Goal: Task Accomplishment & Management: Manage account settings

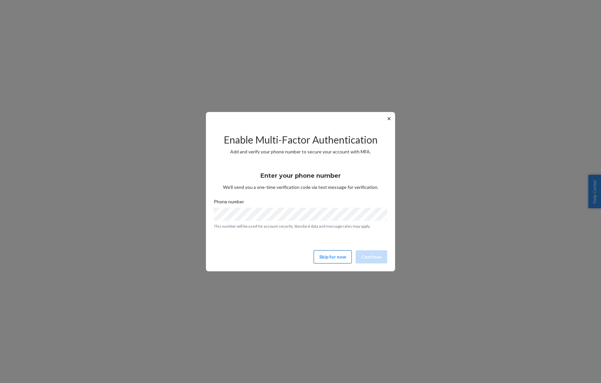
click at [337, 255] on button "Skip for now" at bounding box center [332, 256] width 38 height 13
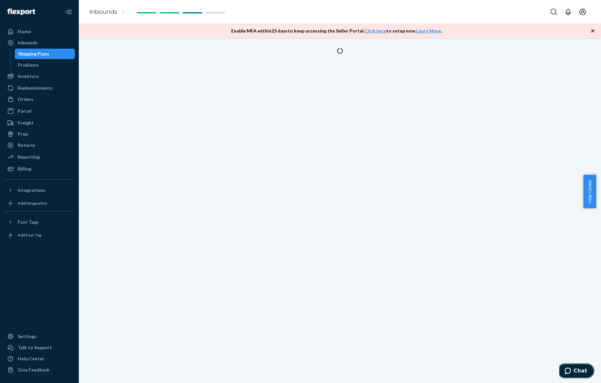
click at [571, 368] on icon "Chat" at bounding box center [567, 370] width 7 height 7
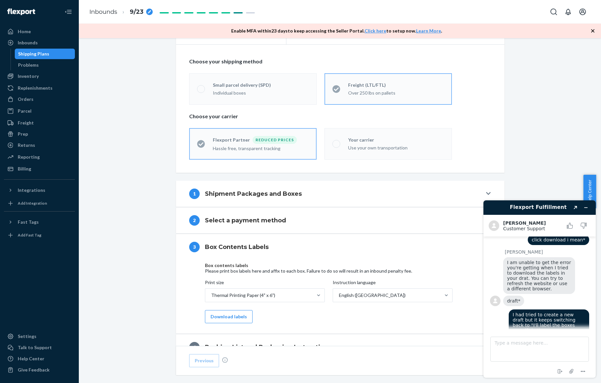
scroll to position [128, 0]
click at [250, 216] on div "2 Select a payment method" at bounding box center [335, 221] width 293 height 11
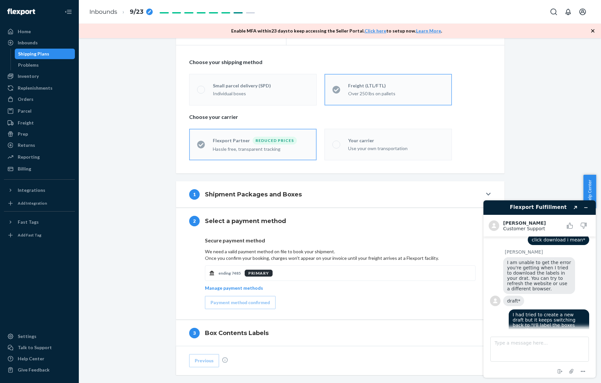
click at [253, 193] on h4 "Shipment Packages and Boxes" at bounding box center [253, 194] width 97 height 9
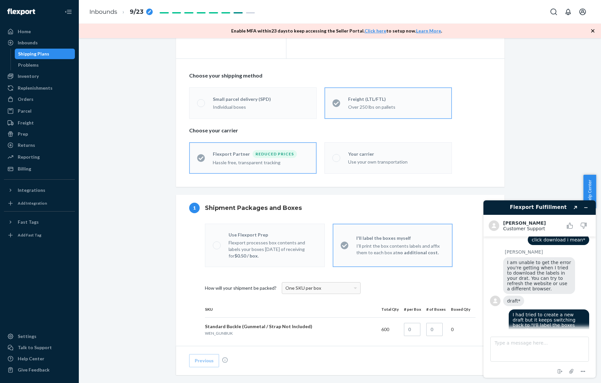
scroll to position [112, 0]
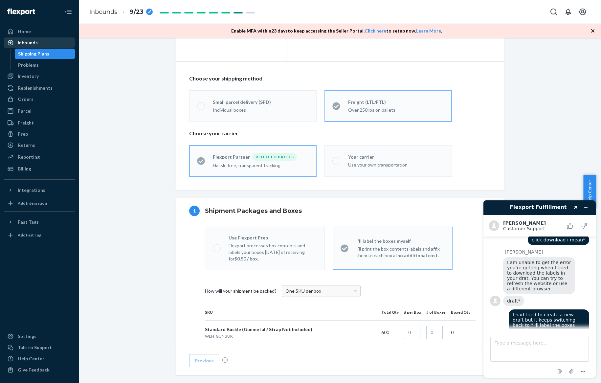
click at [57, 46] on div "Inbounds" at bounding box center [40, 42] width 70 height 9
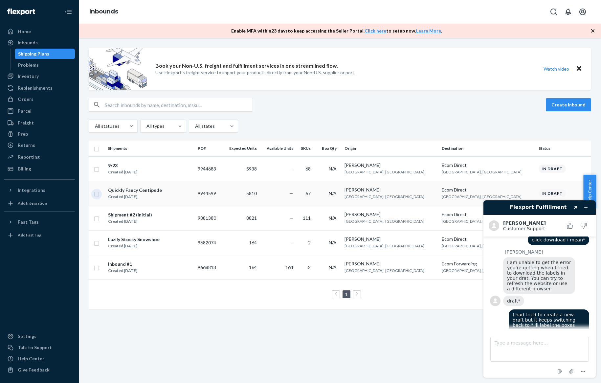
click at [97, 192] on input "checkbox" at bounding box center [96, 193] width 5 height 7
click at [526, 108] on button "Delete" at bounding box center [524, 104] width 33 height 13
checkbox input "false"
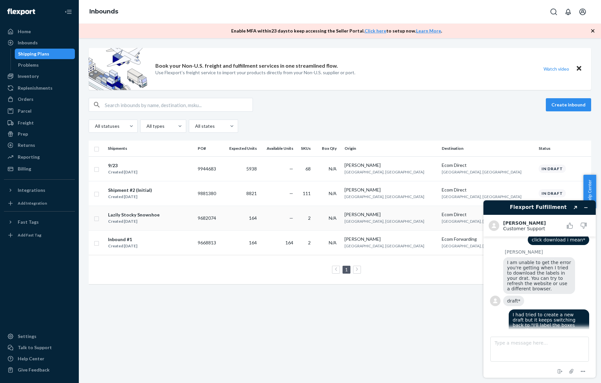
click at [95, 217] on input "checkbox" at bounding box center [96, 217] width 5 height 7
click at [586, 203] on button "Minimize widget" at bounding box center [585, 207] width 11 height 9
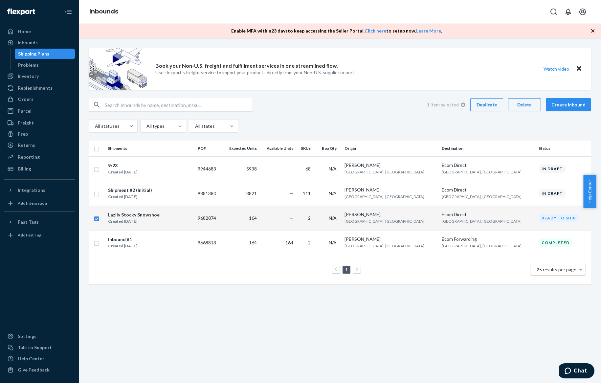
click at [521, 106] on div "Delete" at bounding box center [524, 104] width 22 height 7
checkbox input "false"
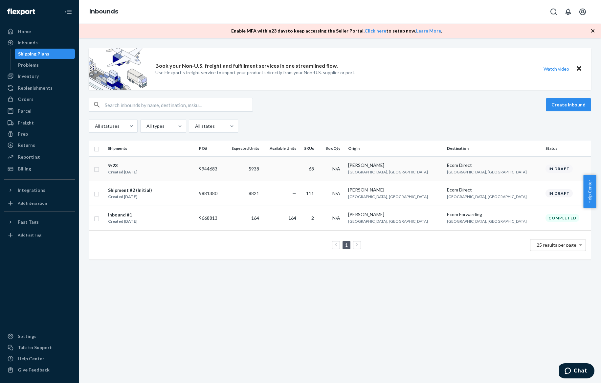
click at [128, 173] on div "Created [DATE]" at bounding box center [122, 172] width 29 height 7
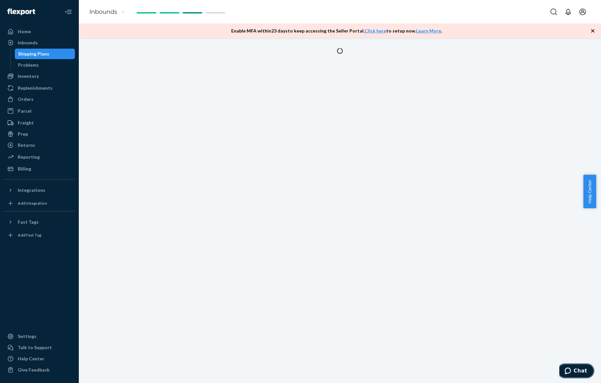
click at [562, 369] on button "Chat" at bounding box center [575, 370] width 37 height 15
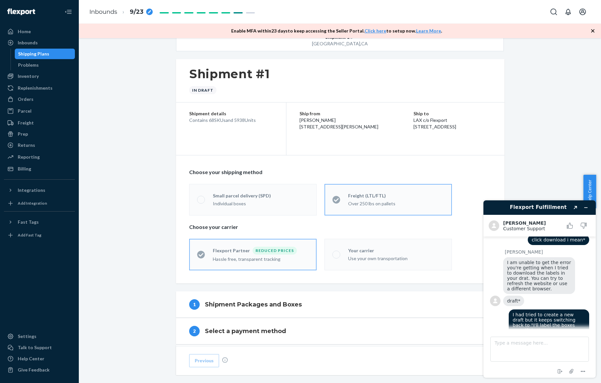
scroll to position [16, 0]
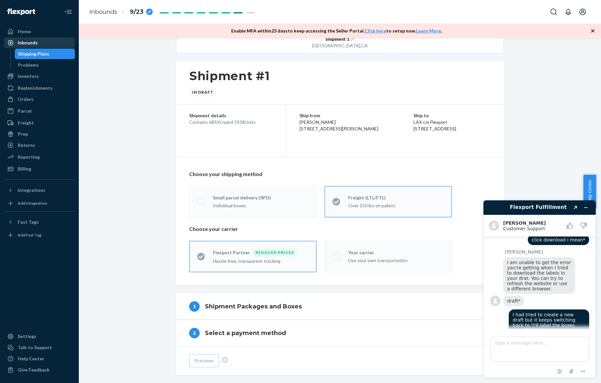
click at [46, 44] on div "Inbounds" at bounding box center [40, 42] width 70 height 9
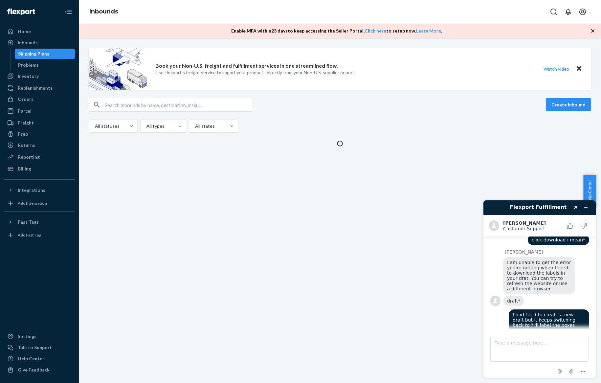
click at [153, 169] on div "Book your Non-U.S. freight and fulfillment services in one streamlined flow. Us…" at bounding box center [340, 210] width 522 height 345
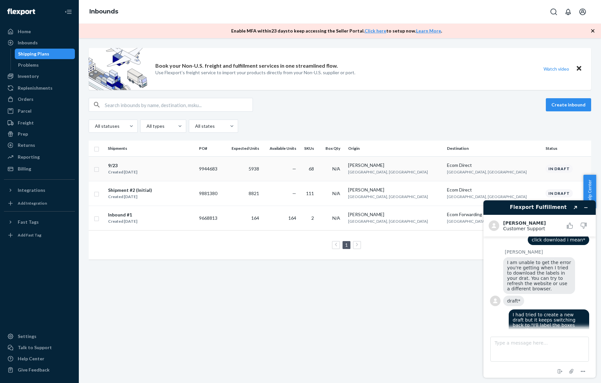
click at [96, 170] on input "checkbox" at bounding box center [96, 168] width 5 height 7
click at [472, 105] on button "Duplicate" at bounding box center [486, 104] width 33 height 13
checkbox input "false"
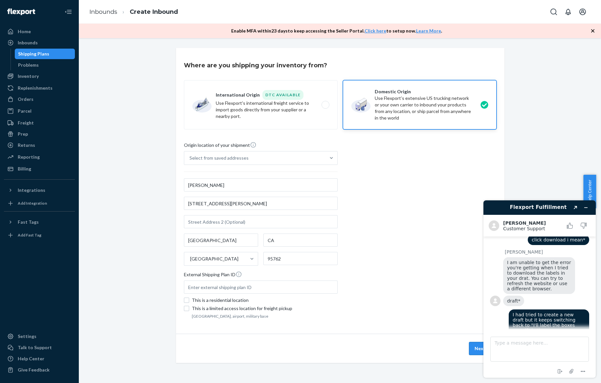
click at [472, 348] on button "Next" at bounding box center [480, 348] width 22 height 13
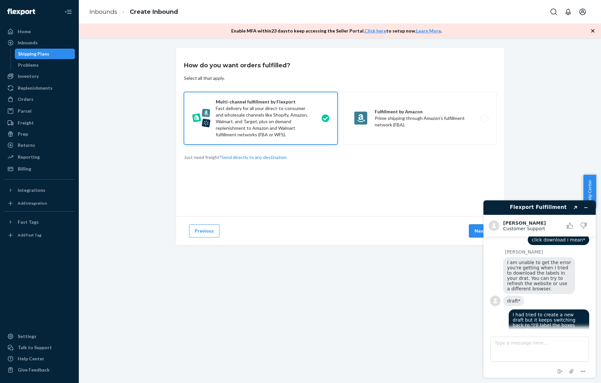
click at [471, 228] on button "Next" at bounding box center [480, 230] width 22 height 13
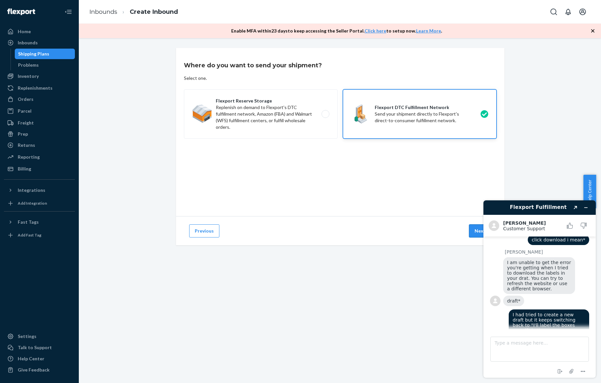
click at [473, 232] on button "Next" at bounding box center [480, 230] width 22 height 13
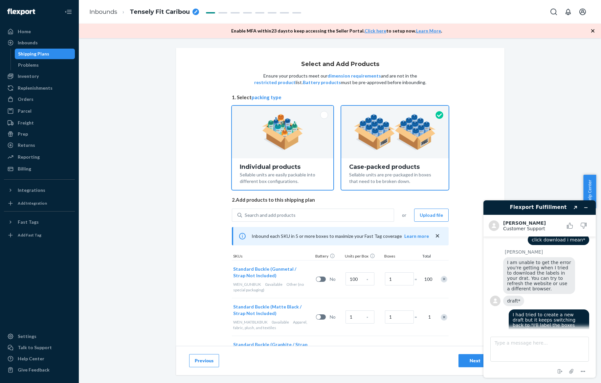
click at [306, 174] on div "Sellable units are easily packable into different box configurations." at bounding box center [283, 177] width 86 height 14
click at [285, 110] on input "Individual products Sellable units are easily packable into different box confi…" at bounding box center [282, 108] width 4 height 4
radio input "true"
radio input "false"
type input "100"
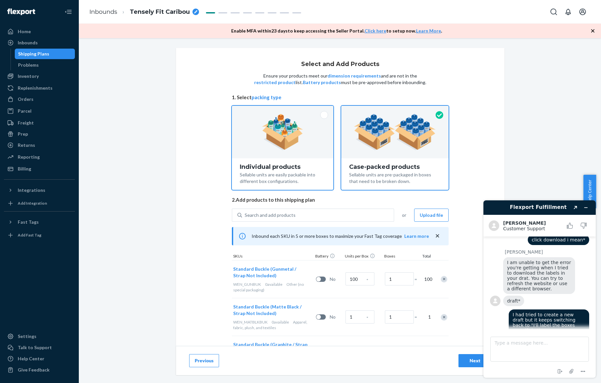
type input "64"
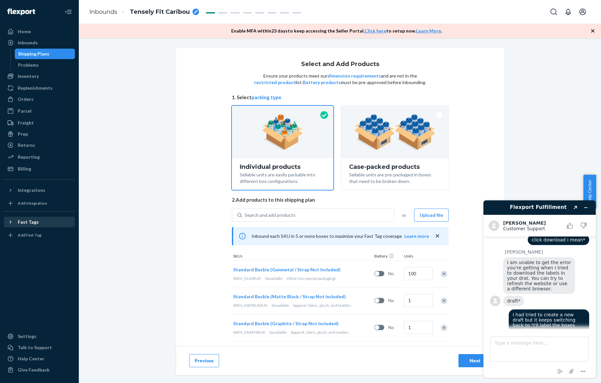
scroll to position [637, 0]
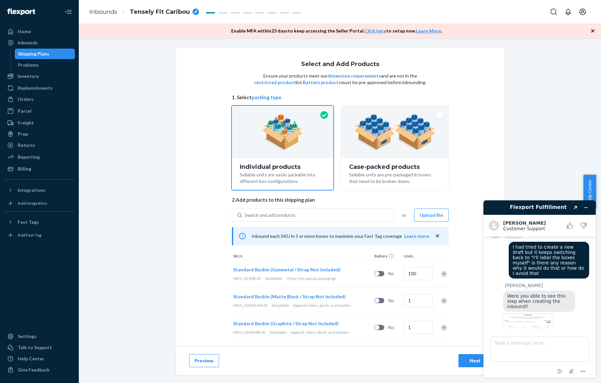
click at [538, 313] on img at bounding box center [527, 331] width 49 height 37
click at [544, 349] on textarea "Type a message here..." at bounding box center [539, 348] width 98 height 25
type textarea "Yes"
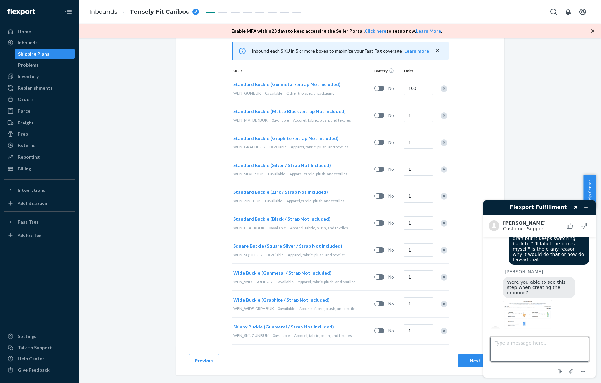
scroll to position [189, 0]
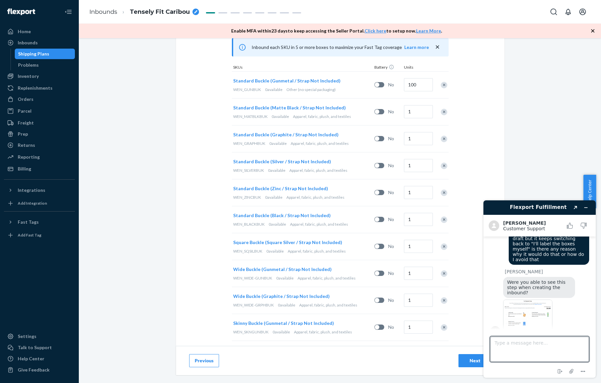
click at [528, 299] on img at bounding box center [527, 317] width 49 height 37
click at [542, 347] on textarea "Type a message here..." at bounding box center [539, 348] width 98 height 25
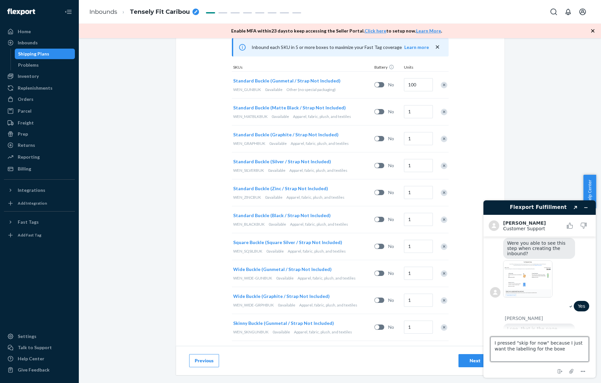
type textarea "I pressed "skip for now" because I just want the labelling for the boxes"
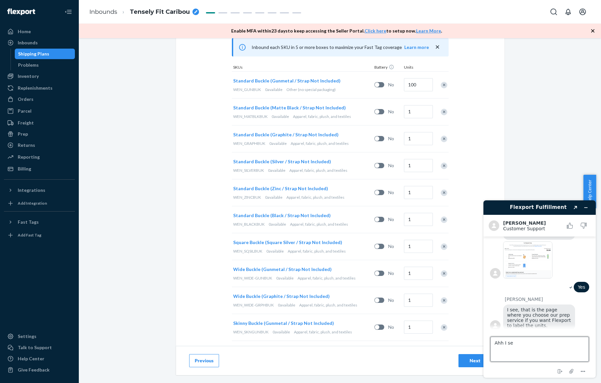
type textarea "Ahh I see"
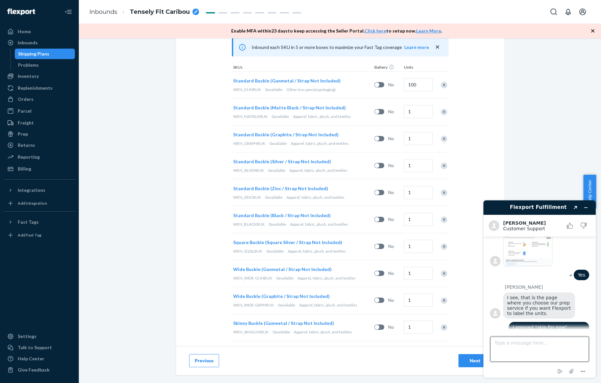
click at [541, 352] on textarea "Type a message here..." at bounding box center [539, 348] width 98 height 25
drag, startPoint x: 563, startPoint y: 341, endPoint x: 567, endPoint y: 348, distance: 8.8
click at [567, 348] on textarea "Oh just want the boxes not the invidual labels is that possible?" at bounding box center [539, 348] width 98 height 25
click at [562, 344] on textarea "Oh just want the boxes not the invidual labels is that possible?" at bounding box center [539, 348] width 98 height 25
type textarea "Oh just want the boxes not the individual labels is that possible?"
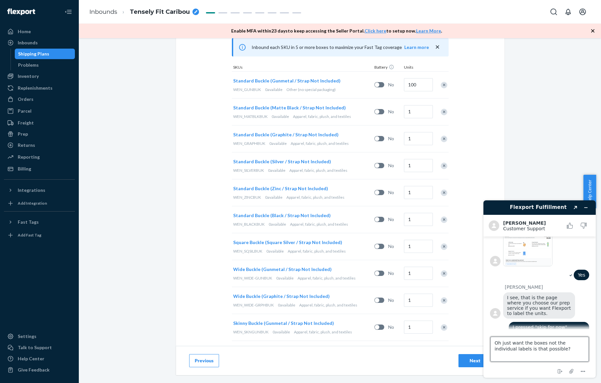
click at [571, 349] on textarea "Oh just want the boxes not the individual labels is that possible?" at bounding box center [539, 348] width 98 height 25
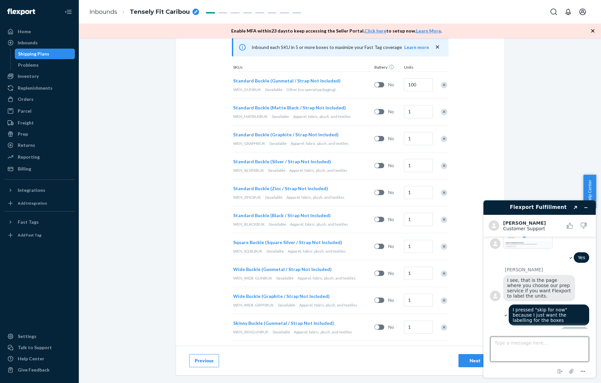
scroll to position [845, 0]
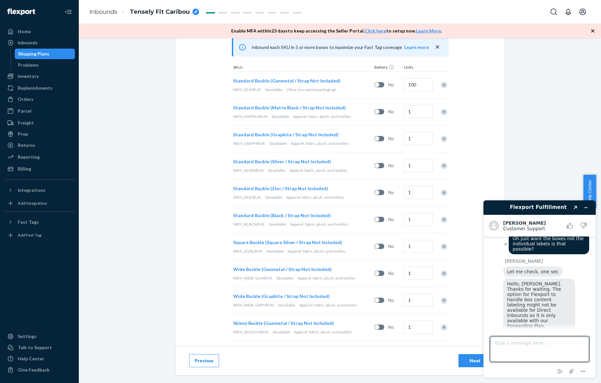
click at [545, 333] on img at bounding box center [527, 351] width 49 height 37
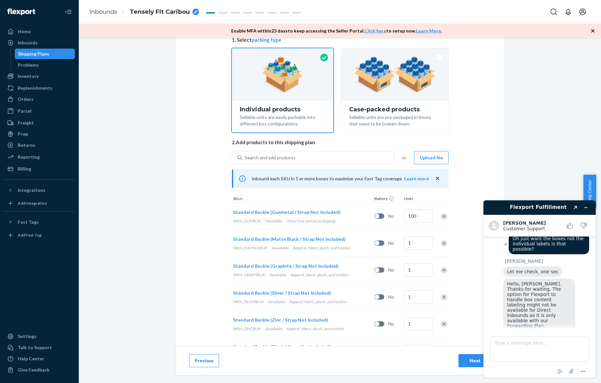
scroll to position [0, 0]
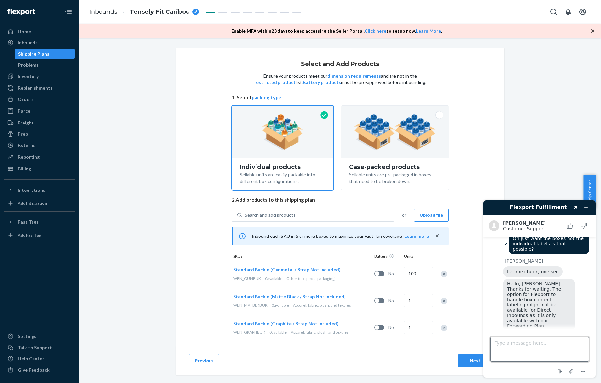
click at [522, 344] on textarea "Type a message here..." at bounding box center [539, 348] width 98 height 25
click at [61, 45] on div "Inbounds" at bounding box center [40, 42] width 70 height 9
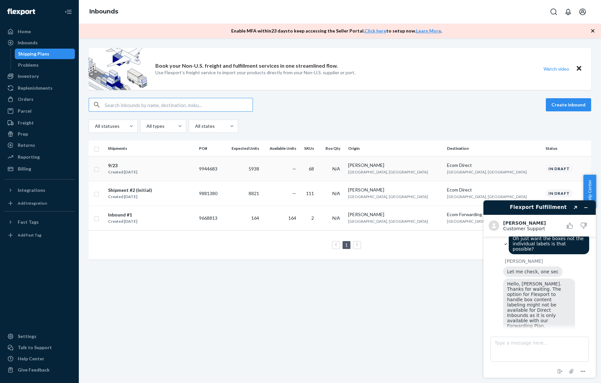
click at [97, 168] on input "checkbox" at bounding box center [96, 168] width 5 height 7
click at [483, 107] on div "Duplicate" at bounding box center [487, 104] width 22 height 7
checkbox input "false"
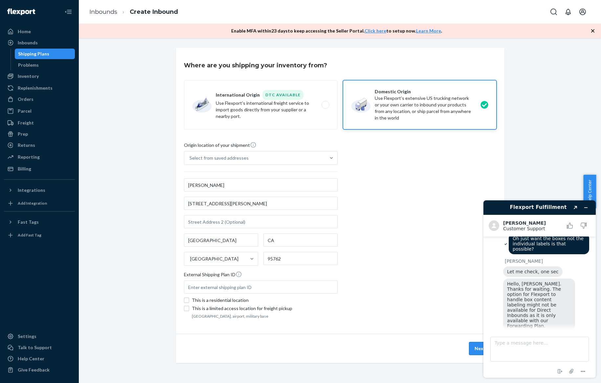
click at [475, 342] on button "Next" at bounding box center [480, 348] width 22 height 13
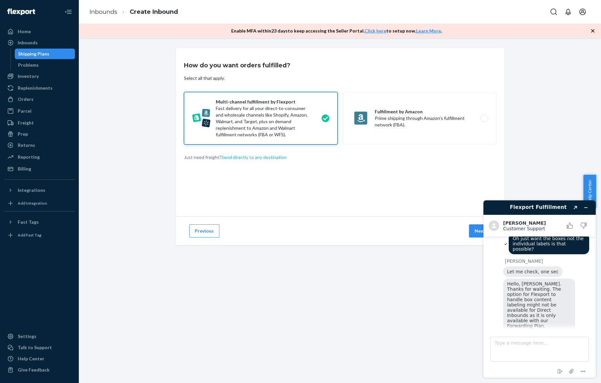
click at [275, 157] on button "Send directly to any destination" at bounding box center [253, 157] width 65 height 7
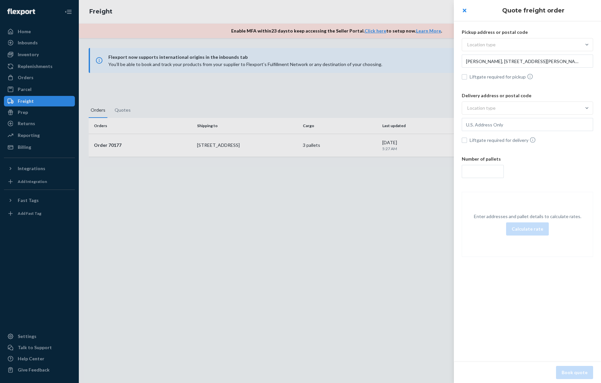
click at [242, 146] on div at bounding box center [300, 191] width 601 height 383
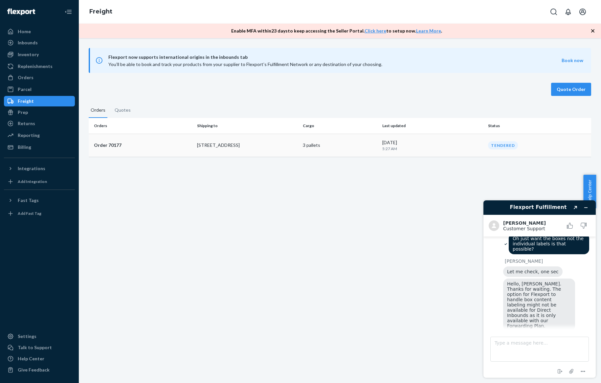
click at [246, 147] on p "[STREET_ADDRESS]" at bounding box center [247, 145] width 100 height 7
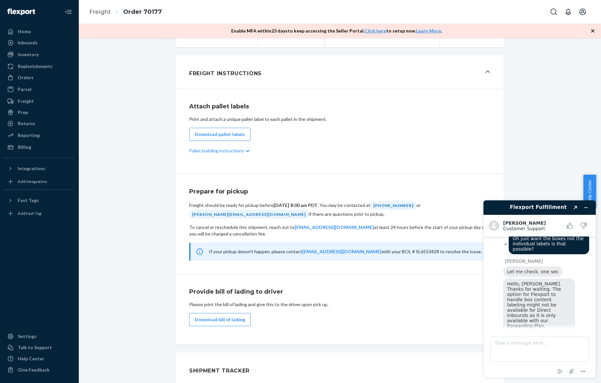
scroll to position [207, 0]
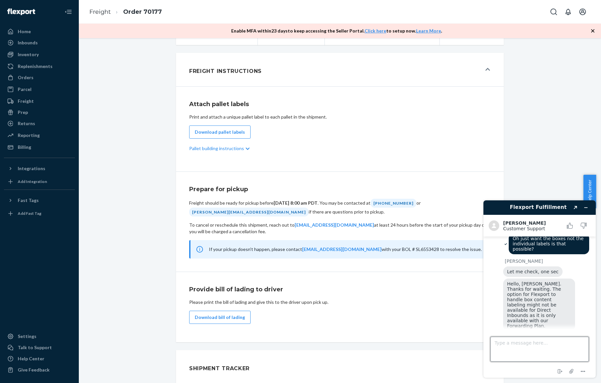
click at [507, 346] on textarea "Type a message here..." at bounding box center [539, 348] width 98 height 25
type textarea "Ok I see. If I'm shipping by freight do I need that?"
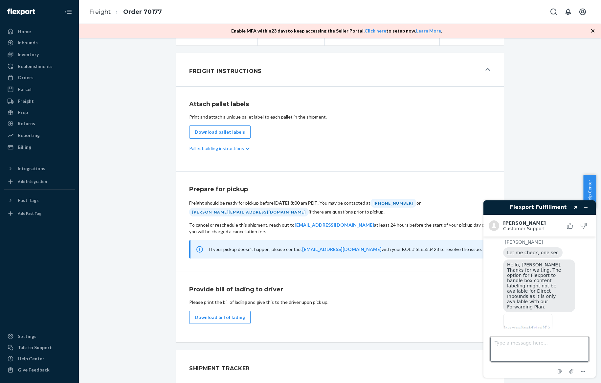
scroll to position [864, 0]
click at [527, 343] on textarea "Type a message here..." at bounding box center [539, 348] width 98 height 25
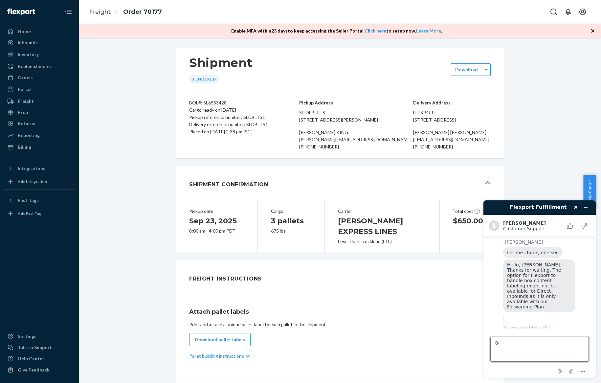
scroll to position [865, 0]
type textarea "O"
type textarea "Basically do I need to create an order in the inbound section if I'm shipping b…"
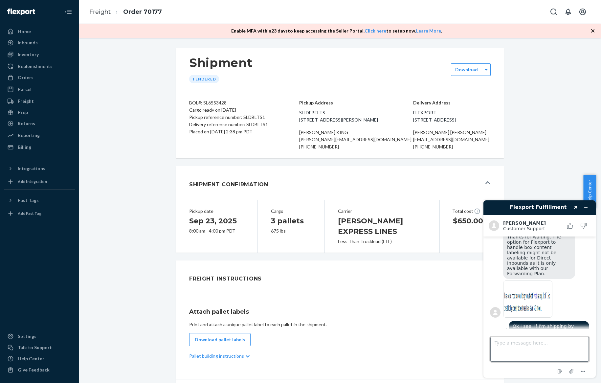
scroll to position [899, 0]
type textarea "S"
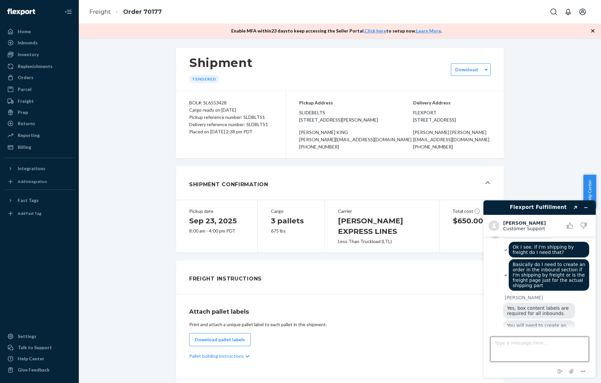
click at [517, 345] on textarea "Type a message here..." at bounding box center [539, 348] width 98 height 25
type textarea "That is all thank you!"
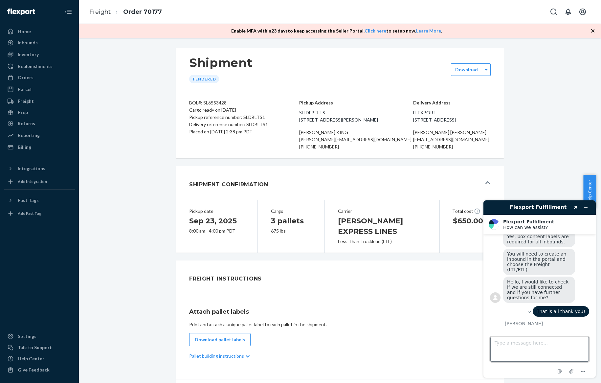
scroll to position [1077, 0]
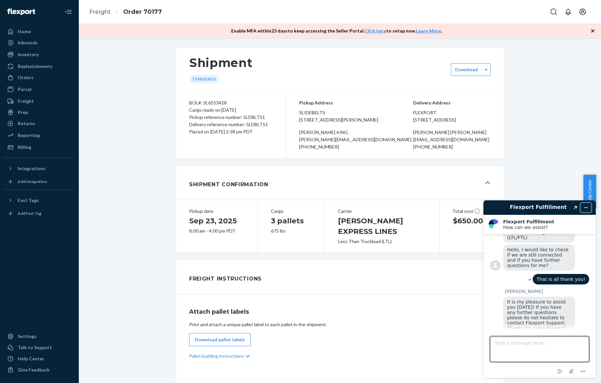
click at [590, 208] on button "Minimize widget" at bounding box center [585, 207] width 11 height 9
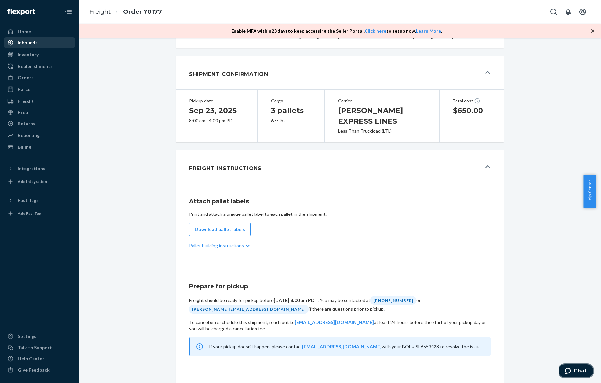
scroll to position [25, 0]
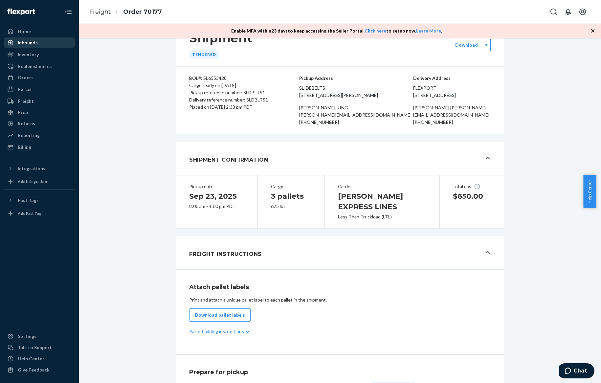
click at [48, 42] on div "Inbounds" at bounding box center [40, 42] width 70 height 9
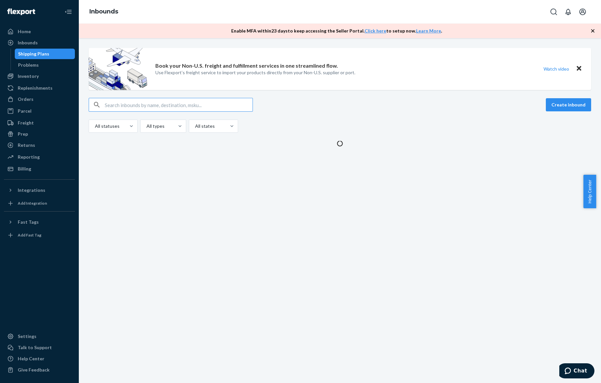
click at [151, 174] on div "Book your Non-U.S. freight and fulfillment services in one streamlined flow. Us…" at bounding box center [340, 210] width 522 height 345
click at [148, 169] on div "Book your Non-U.S. freight and fulfillment services in one streamlined flow. Us…" at bounding box center [340, 210] width 522 height 345
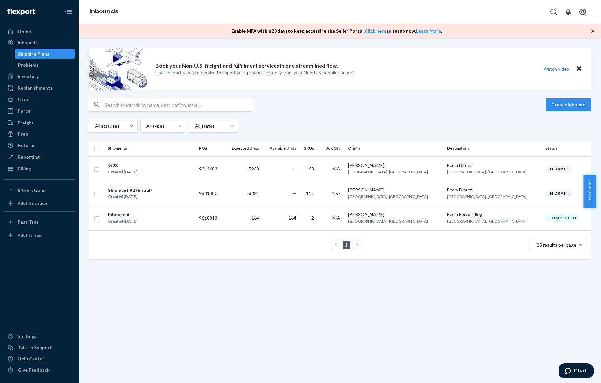
click at [148, 169] on div "9/23 Created [DATE]" at bounding box center [151, 169] width 86 height 14
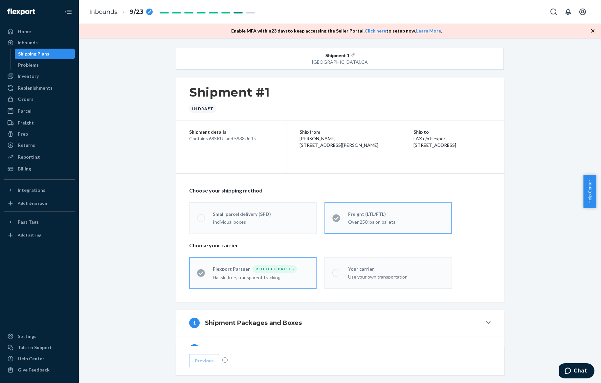
scroll to position [123, 0]
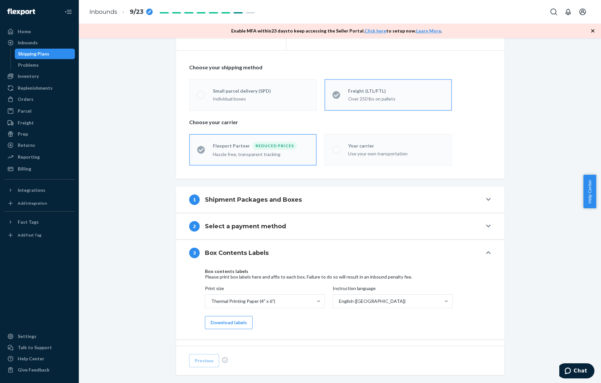
click at [320, 200] on div "1 Shipment Packages and Boxes" at bounding box center [335, 199] width 293 height 11
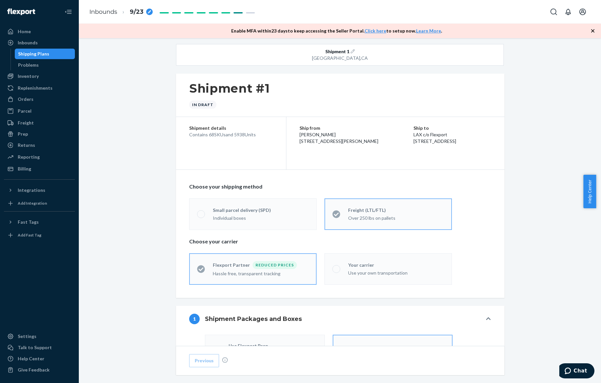
scroll to position [0, 0]
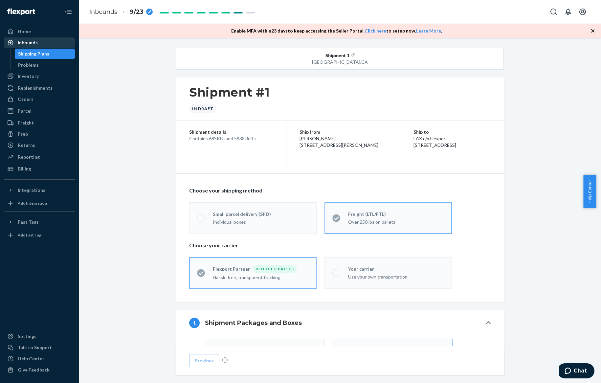
click at [43, 39] on div "Inbounds" at bounding box center [40, 42] width 70 height 9
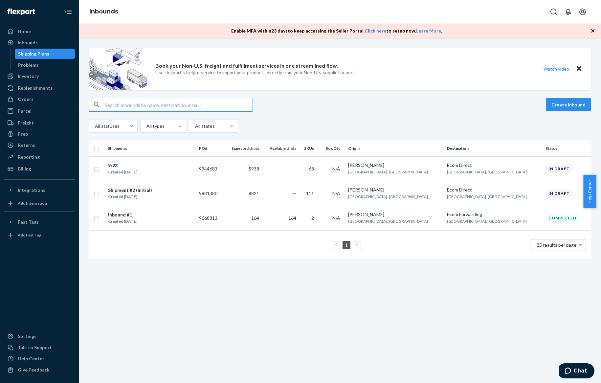
click at [181, 172] on div "Book your Non-U.S. freight and fulfillment services in one streamlined flow. Us…" at bounding box center [340, 210] width 522 height 345
click at [97, 169] on input "checkbox" at bounding box center [96, 168] width 5 height 7
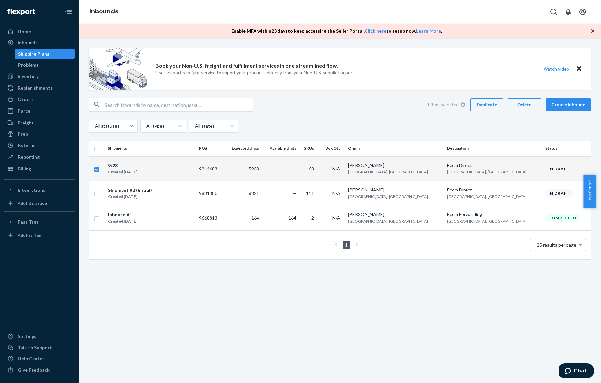
click at [491, 107] on div "Duplicate" at bounding box center [487, 104] width 22 height 7
checkbox input "false"
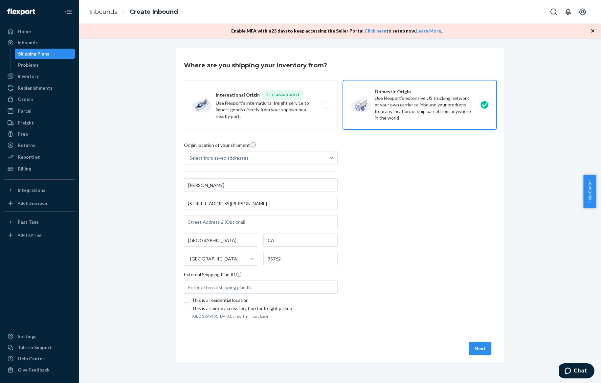
click at [483, 352] on button "Next" at bounding box center [480, 348] width 22 height 13
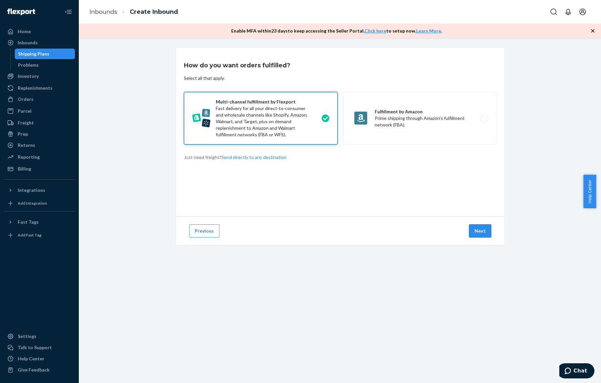
click at [486, 232] on button "Next" at bounding box center [480, 230] width 22 height 13
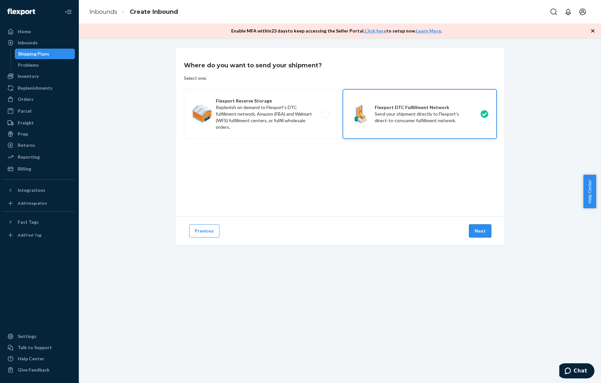
click at [475, 231] on button "Next" at bounding box center [480, 230] width 22 height 13
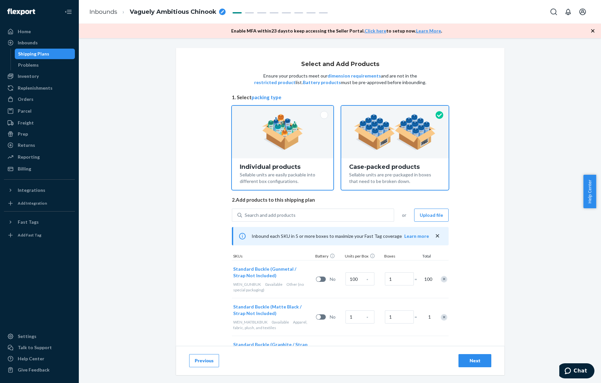
click at [311, 183] on div "Sellable units are easily packable into different box configurations." at bounding box center [283, 177] width 86 height 14
click at [285, 110] on input "Individual products Sellable units are easily packable into different box confi…" at bounding box center [282, 108] width 4 height 4
radio input "true"
radio input "false"
type input "100"
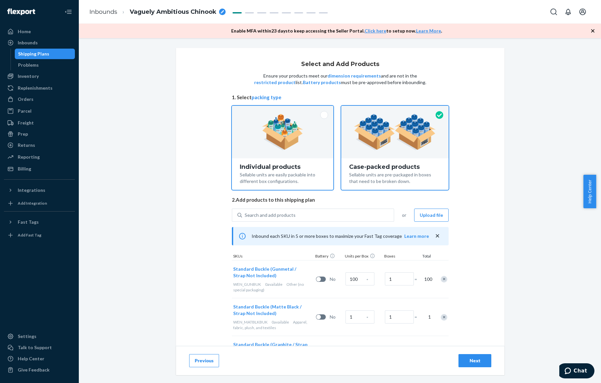
type input "64"
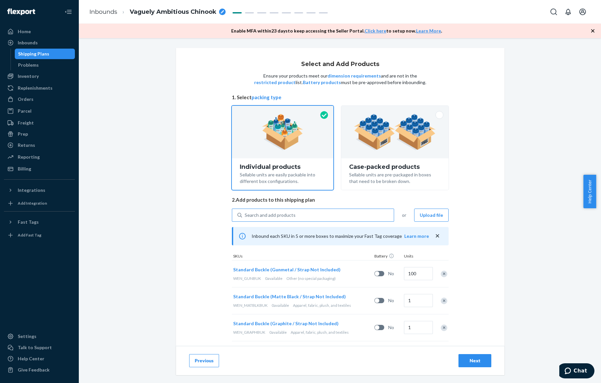
click at [332, 218] on div "Search and add products" at bounding box center [318, 215] width 152 height 12
click at [245, 218] on input "Search and add products" at bounding box center [245, 215] width 1 height 7
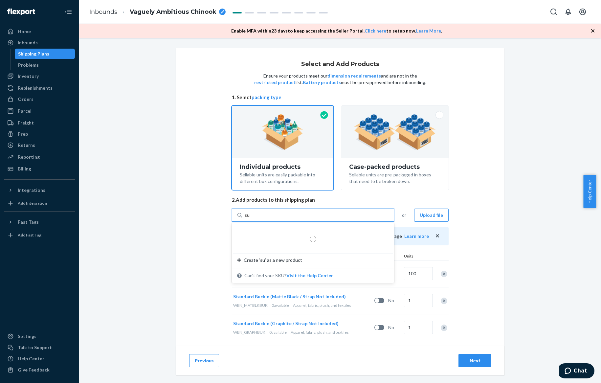
type input "sur"
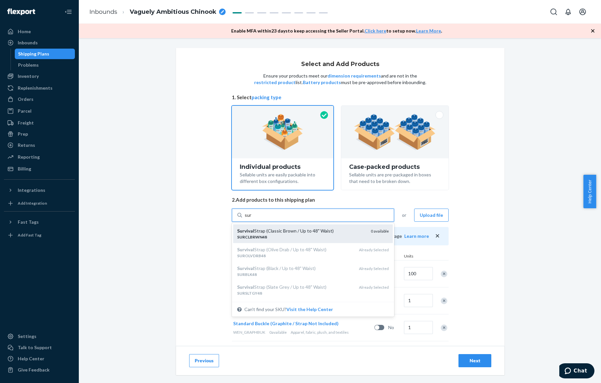
click at [324, 226] on div "Survival Strap (Classic Brown / Up to 48" Waist) SURCLBRWN48 0 available" at bounding box center [313, 233] width 160 height 19
click at [252, 218] on input "sur" at bounding box center [248, 215] width 7 height 7
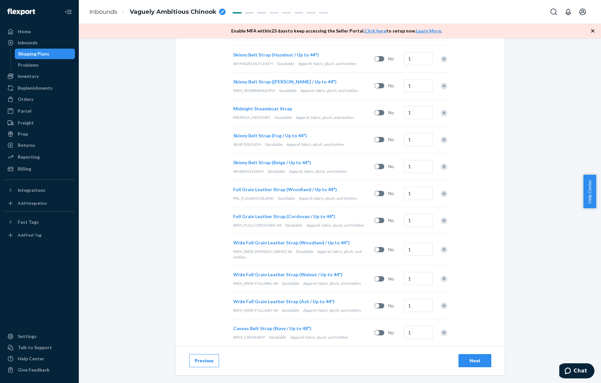
scroll to position [1777, 0]
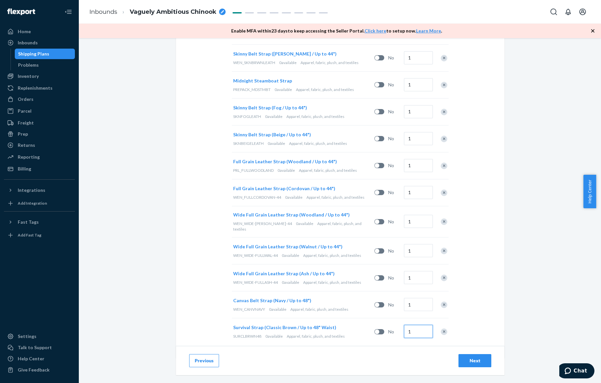
click at [410, 325] on input "1" at bounding box center [418, 331] width 29 height 13
type input "9"
click at [558, 258] on div "Select and Add Products Ensure your products meet our dimension requirements an…" at bounding box center [340, 210] width 522 height 345
click at [59, 45] on div "Inbounds" at bounding box center [40, 42] width 70 height 9
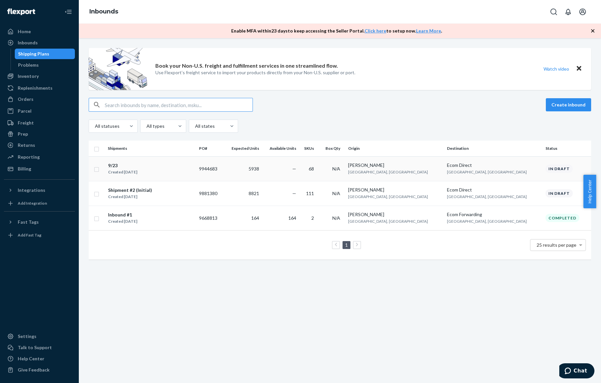
click at [183, 173] on div "9/23 Created [DATE]" at bounding box center [151, 169] width 86 height 14
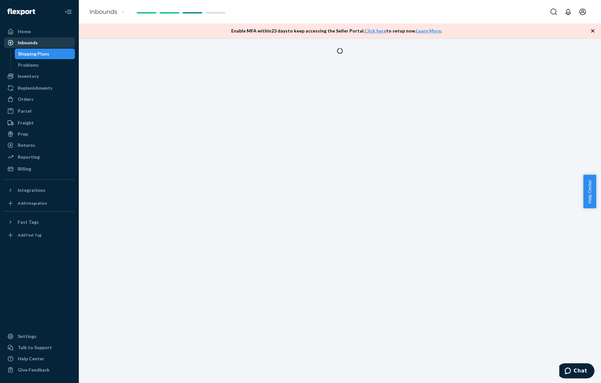
click at [62, 41] on div "Inbounds" at bounding box center [40, 42] width 70 height 9
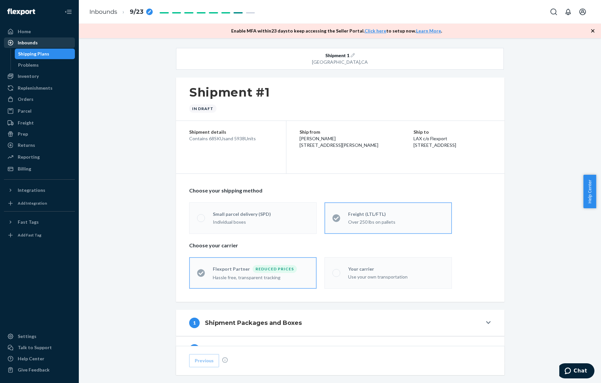
click at [51, 40] on div "Inbounds" at bounding box center [40, 42] width 70 height 9
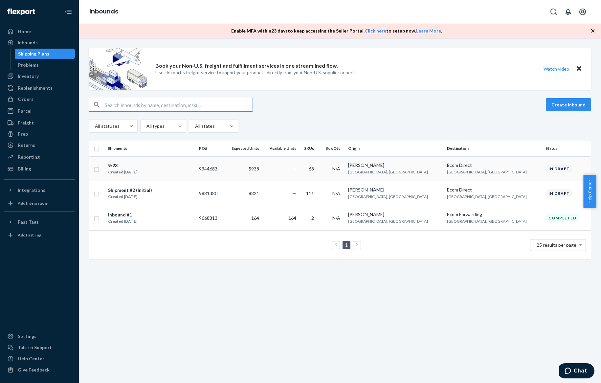
click at [97, 168] on input "checkbox" at bounding box center [96, 168] width 5 height 7
click at [496, 102] on button "Duplicate" at bounding box center [486, 104] width 33 height 13
checkbox input "false"
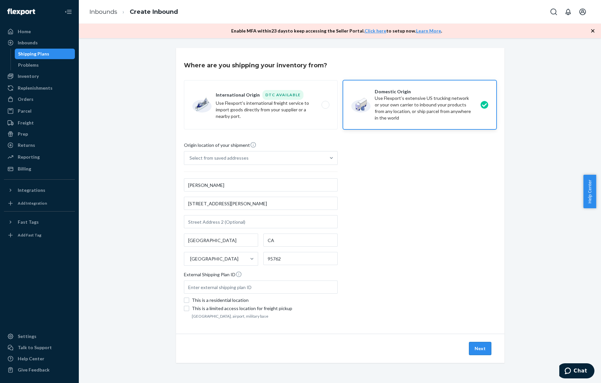
click at [478, 348] on button "Next" at bounding box center [480, 348] width 22 height 13
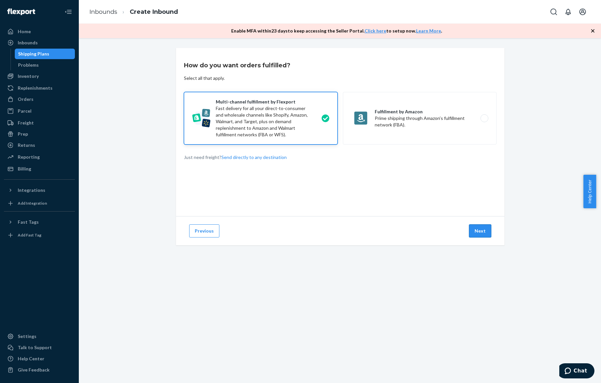
click at [484, 231] on button "Next" at bounding box center [480, 230] width 22 height 13
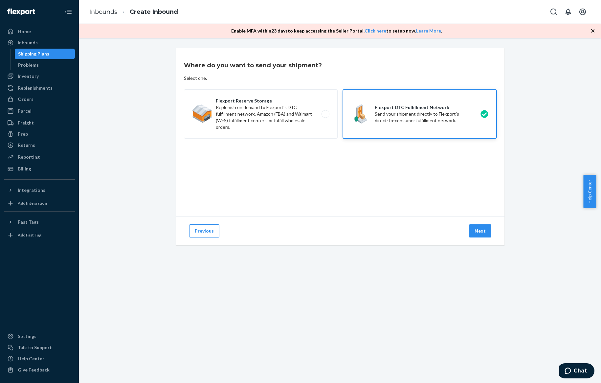
click at [484, 231] on button "Next" at bounding box center [480, 230] width 22 height 13
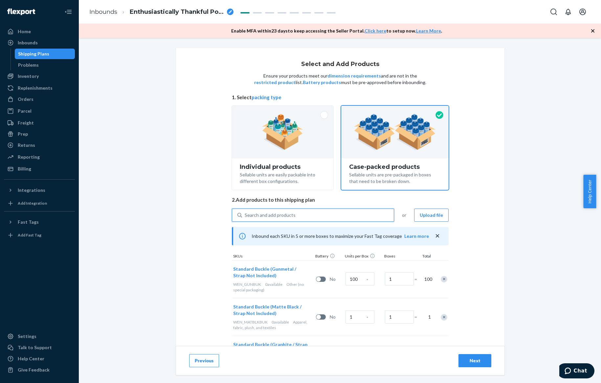
click at [366, 218] on div "Search and add products" at bounding box center [318, 215] width 152 height 12
click at [245, 218] on input "0 results available. Use Up and Down to choose options, press Enter to select t…" at bounding box center [245, 215] width 1 height 7
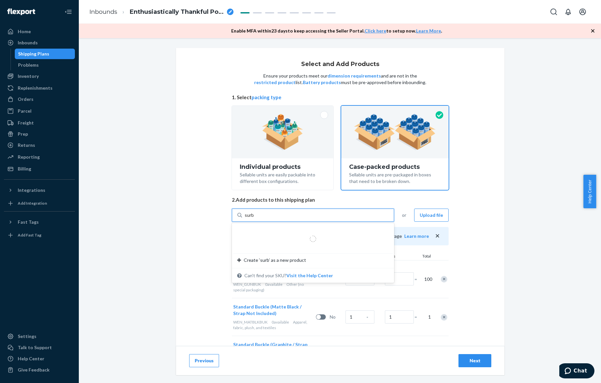
type input "sur"
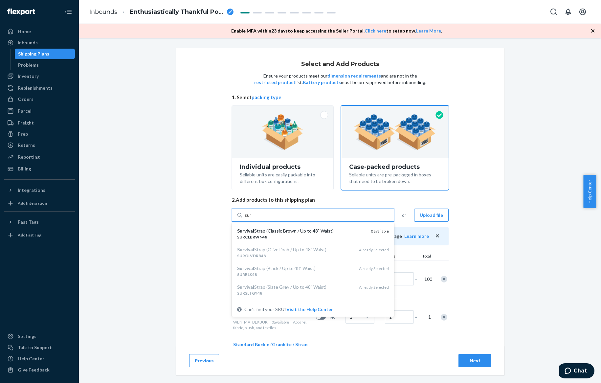
click at [299, 234] on div "SURCLBRWN48" at bounding box center [301, 237] width 128 height 6
click at [252, 218] on input "sur" at bounding box center [248, 215] width 7 height 7
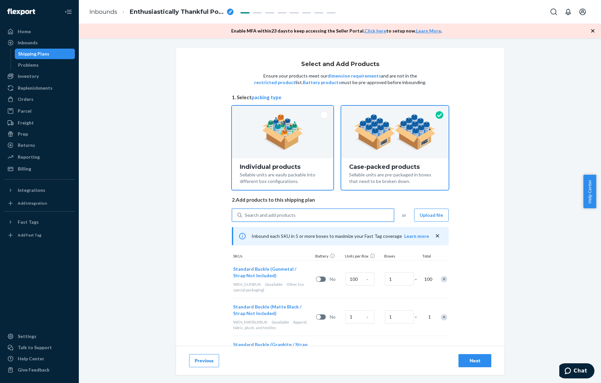
click at [302, 174] on div "Sellable units are easily packable into different box configurations." at bounding box center [283, 177] width 86 height 14
click at [285, 110] on input "Individual products Sellable units are easily packable into different box confi…" at bounding box center [282, 108] width 4 height 4
radio input "true"
radio input "false"
type input "100"
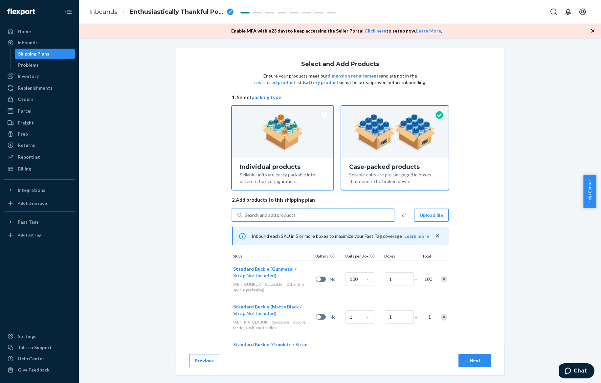
type input "64"
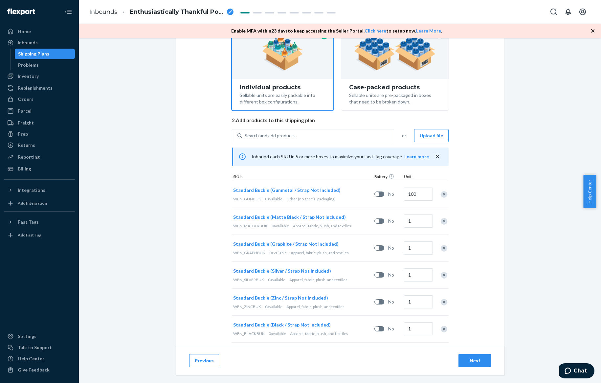
scroll to position [1777, 0]
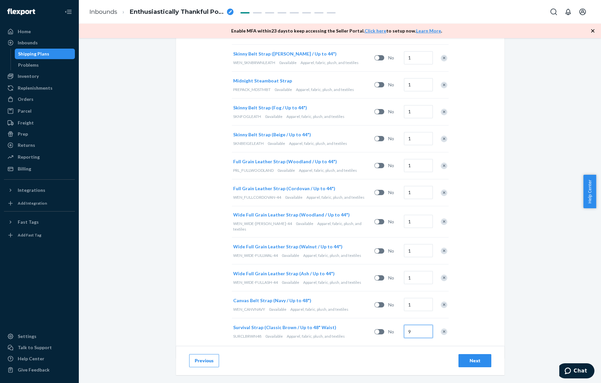
type input "9"
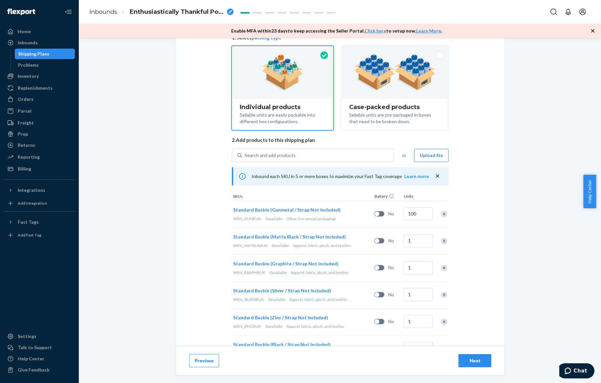
scroll to position [53, 0]
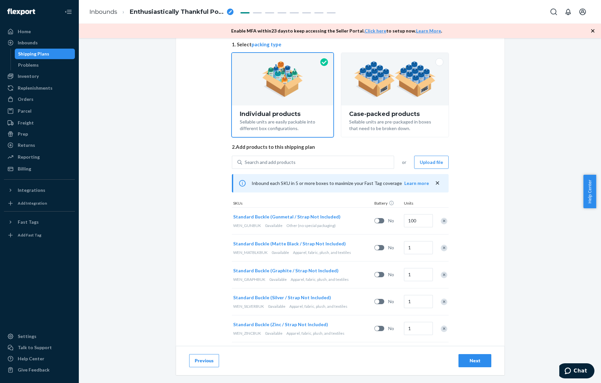
click at [464, 364] on button "Next" at bounding box center [474, 360] width 33 height 13
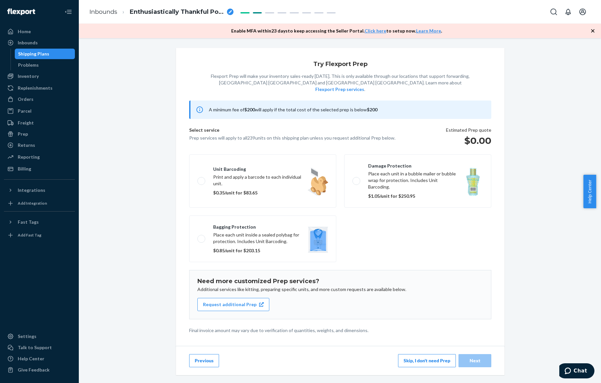
click at [448, 354] on button "Skip, I don't need Prep" at bounding box center [427, 360] width 58 height 13
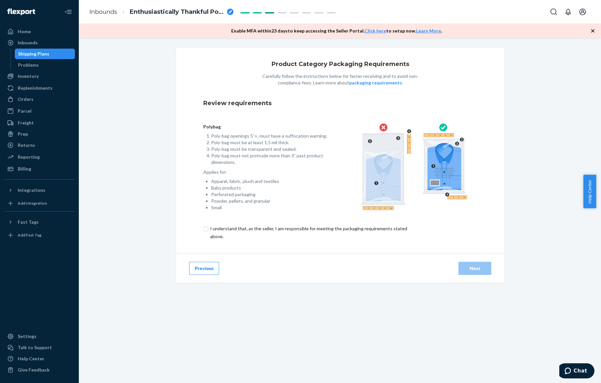
click at [297, 236] on input "checkbox" at bounding box center [312, 233] width 218 height 16
checkbox input "true"
click at [476, 272] on button "Next" at bounding box center [474, 268] width 33 height 13
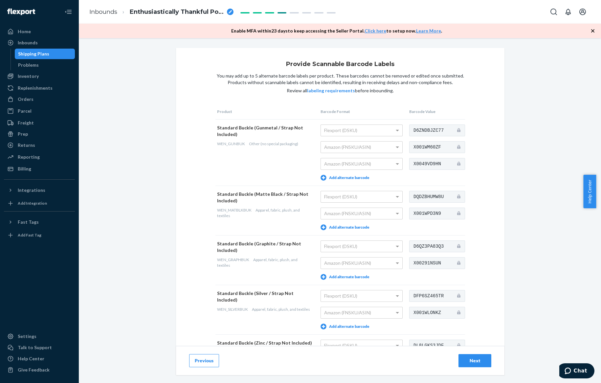
click at [480, 356] on button "Next" at bounding box center [474, 360] width 33 height 13
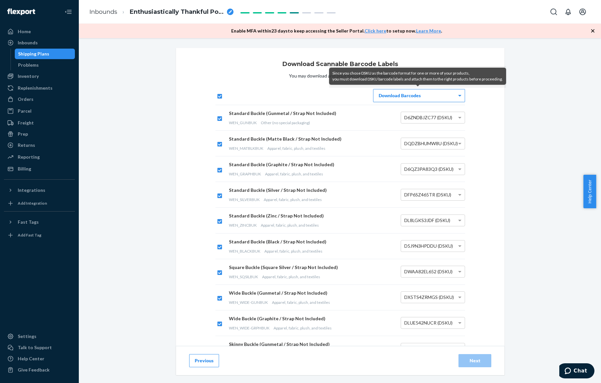
click at [420, 94] on div "Download Barcodes" at bounding box center [418, 95] width 91 height 12
click at [418, 98] on div "Download Barcodes" at bounding box center [418, 95] width 91 height 12
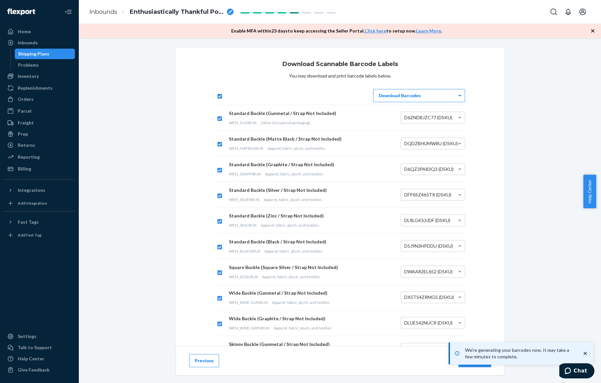
click at [585, 352] on icon "close toast" at bounding box center [585, 353] width 7 height 7
click at [483, 359] on div "We're generating your barcodes now. It may take a few minutes to complete. Home…" at bounding box center [300, 191] width 601 height 383
click at [483, 360] on button "Next" at bounding box center [474, 360] width 33 height 13
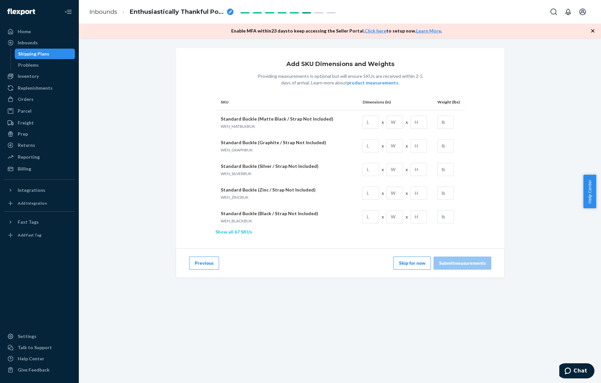
click at [246, 233] on link "Show all 67 SKUs" at bounding box center [233, 232] width 37 height 6
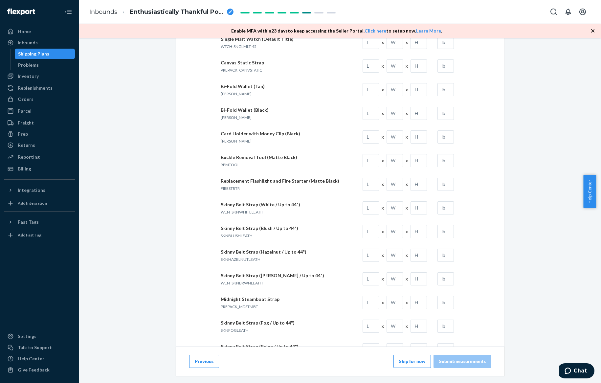
scroll to position [1361, 0]
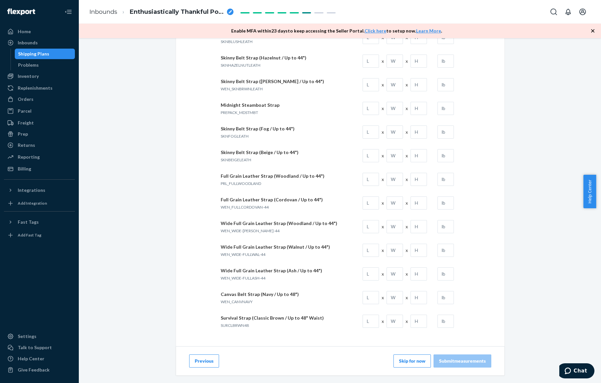
click at [413, 364] on button "Skip for now" at bounding box center [411, 360] width 37 height 13
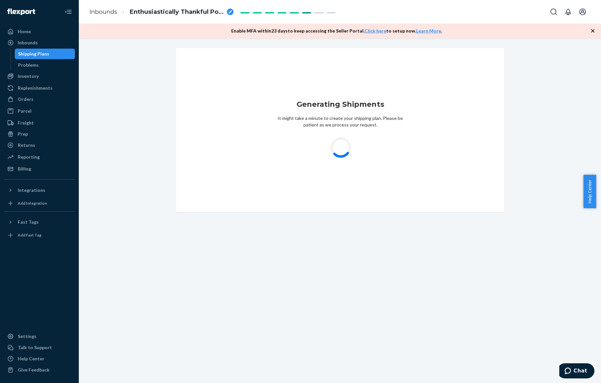
scroll to position [0, 0]
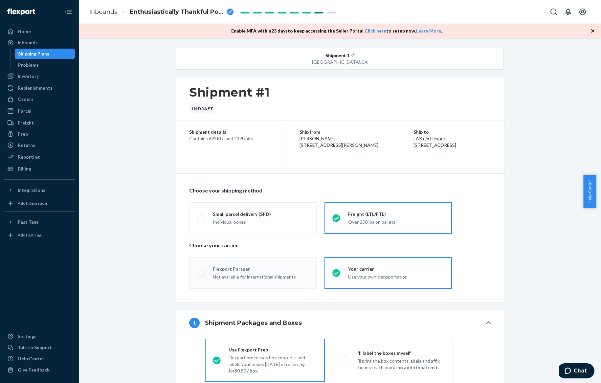
radio input "true"
radio input "false"
radio input "true"
radio input "false"
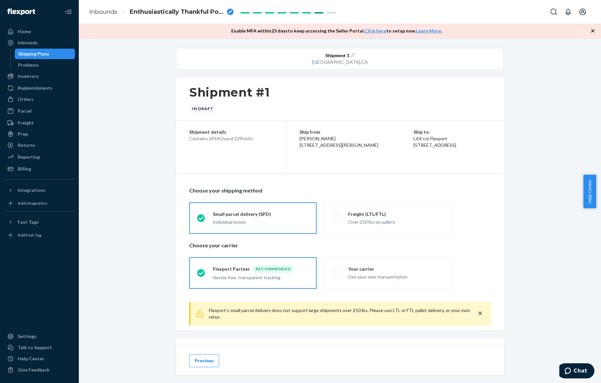
click at [450, 207] on fieldset "Small parcel delivery (SPD) Individual boxes Freight (LTL/FTL) Over 250 lbs on …" at bounding box center [340, 218] width 310 height 37
click at [439, 224] on div "Over 250 lbs on pallets" at bounding box center [396, 222] width 96 height 7
click at [336, 220] on input "Freight (LTL/FTL) Over 250 lbs on pallets" at bounding box center [334, 218] width 4 height 4
radio input "true"
radio input "false"
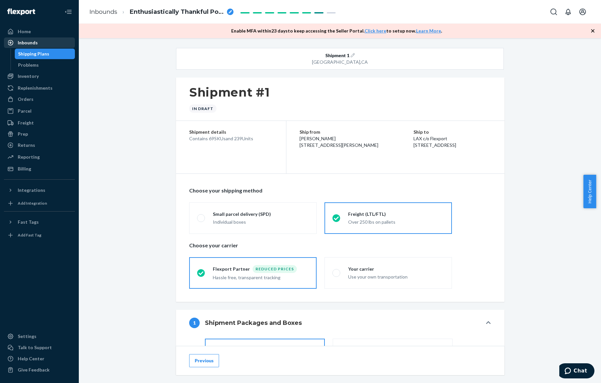
click at [64, 43] on div "Inbounds" at bounding box center [40, 42] width 70 height 9
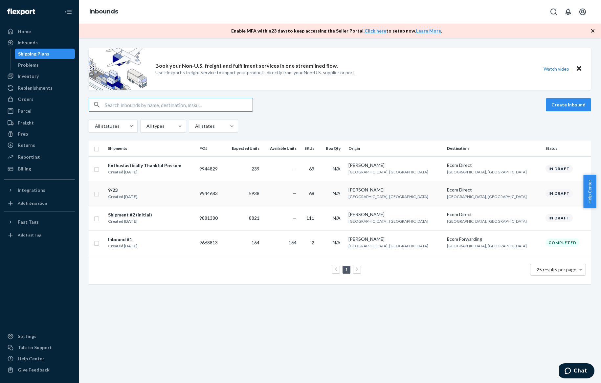
click at [131, 188] on div "9/23" at bounding box center [122, 190] width 29 height 7
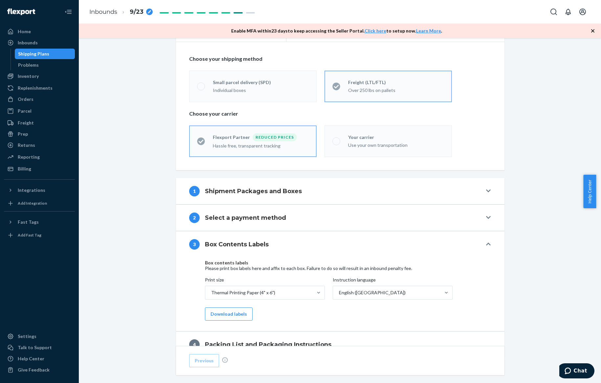
scroll to position [205, 0]
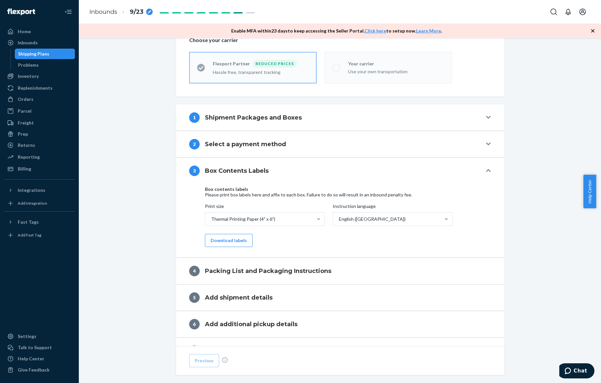
click at [349, 123] on button "1 Shipment Packages and Boxes" at bounding box center [340, 117] width 328 height 26
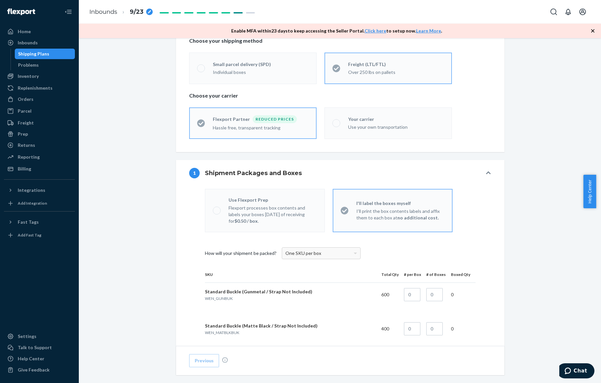
scroll to position [0, 0]
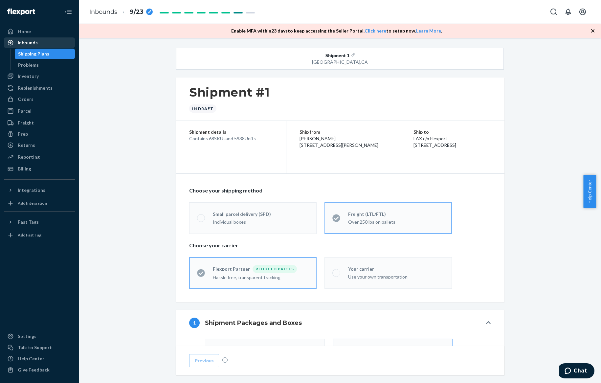
click at [65, 46] on div "Inbounds" at bounding box center [40, 42] width 70 height 9
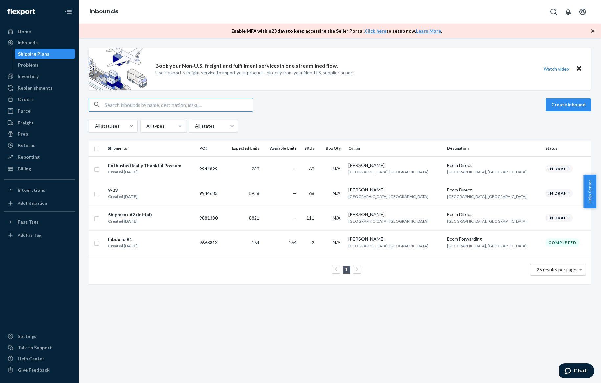
click at [167, 169] on div "Created [DATE]" at bounding box center [144, 172] width 73 height 7
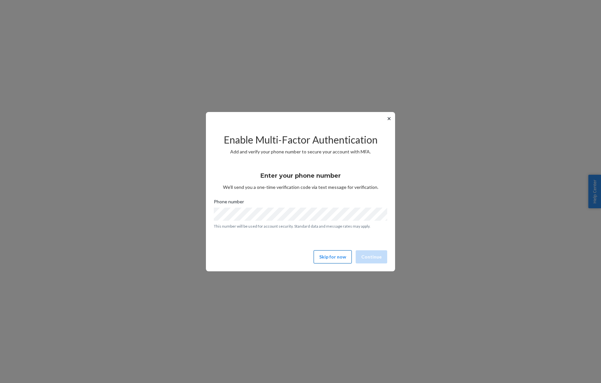
click at [319, 256] on button "Skip for now" at bounding box center [332, 256] width 38 height 13
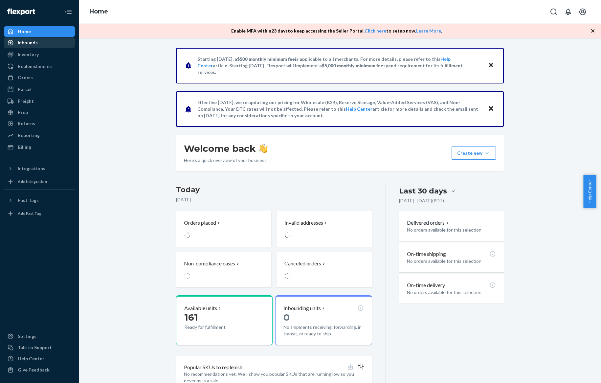
click at [43, 42] on div "Inbounds" at bounding box center [40, 42] width 70 height 9
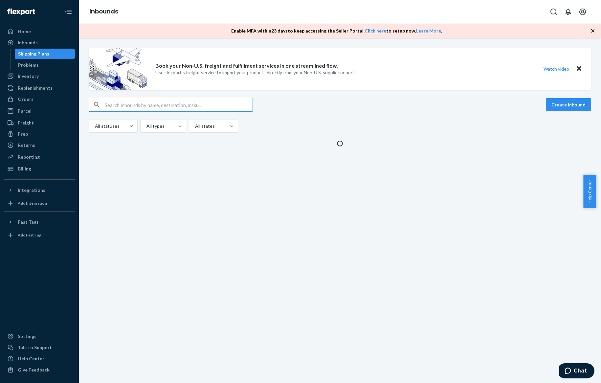
click at [185, 170] on div "Book your Non-U.S. freight and fulfillment services in one streamlined flow. Us…" at bounding box center [340, 210] width 522 height 345
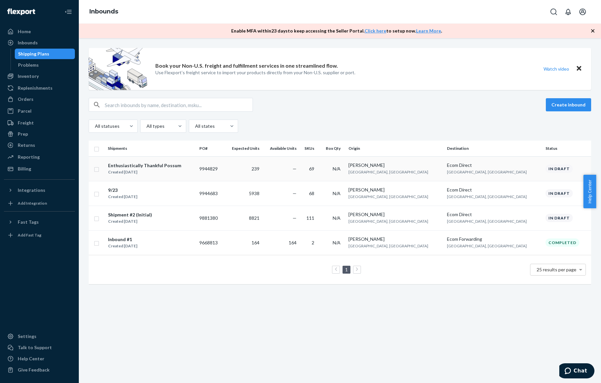
click at [184, 167] on div "Enthusiastically Thankful Possum Created [DATE]" at bounding box center [151, 169] width 86 height 14
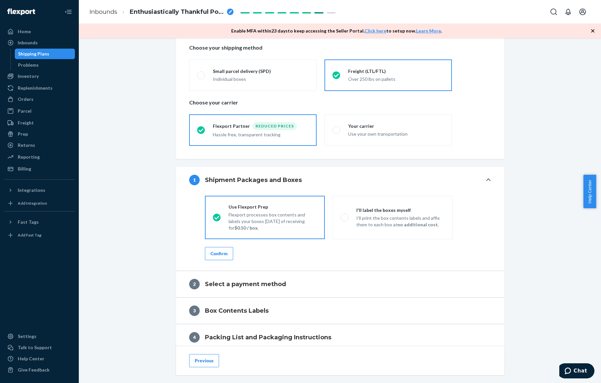
scroll to position [148, 0]
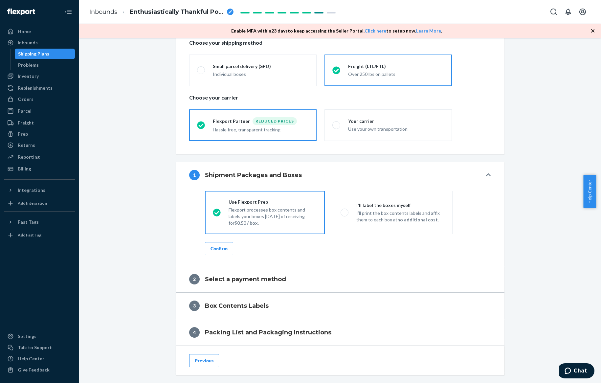
click at [225, 248] on div "Confirm" at bounding box center [218, 248] width 17 height 7
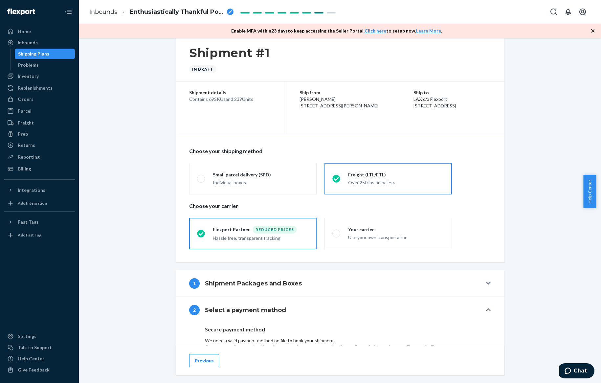
scroll to position [107, 0]
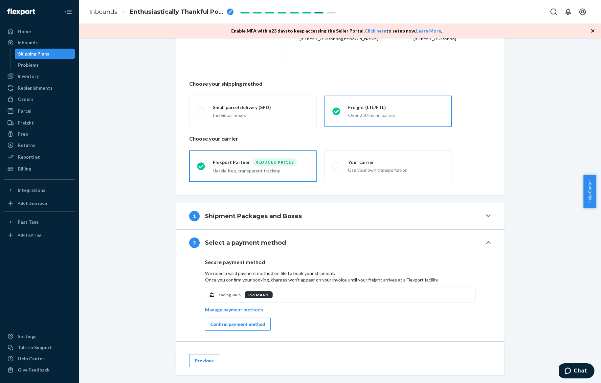
click at [250, 212] on h4 "Shipment Packages and Boxes" at bounding box center [253, 216] width 97 height 9
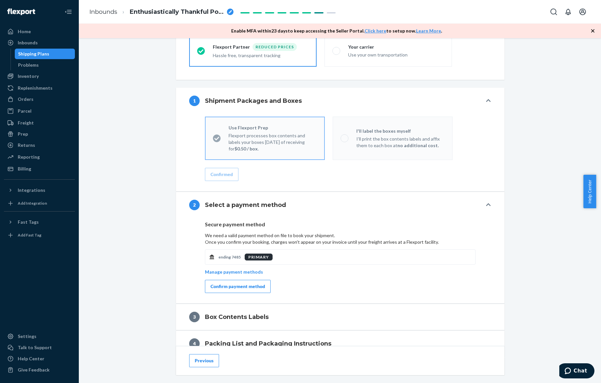
scroll to position [238, 0]
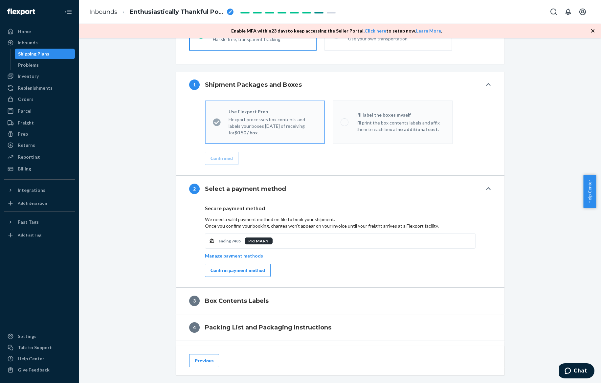
click at [238, 267] on div "Confirm payment method" at bounding box center [237, 270] width 54 height 7
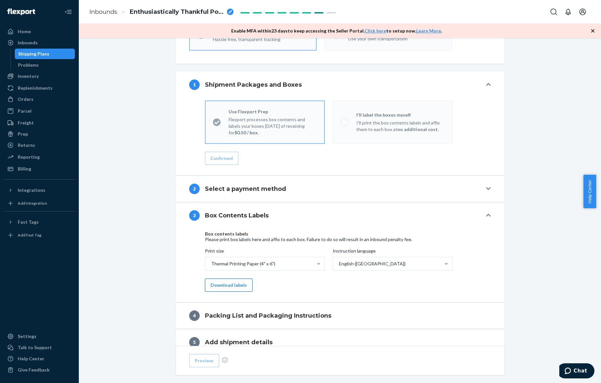
click at [237, 285] on button "Download labels" at bounding box center [229, 284] width 48 height 13
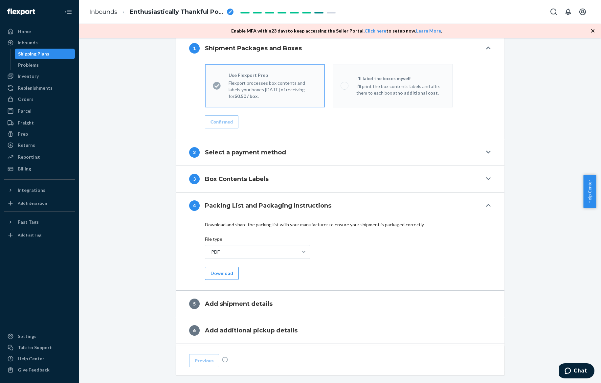
scroll to position [336, 0]
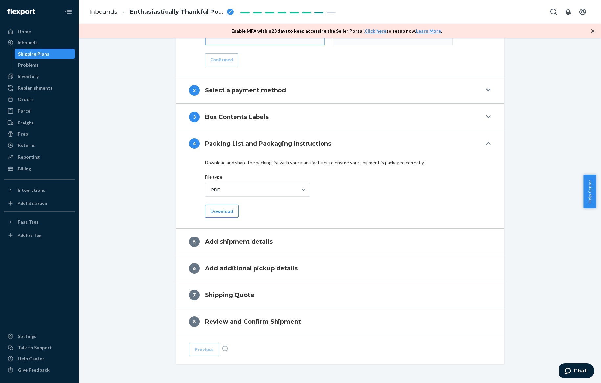
radio input "false"
radio input "true"
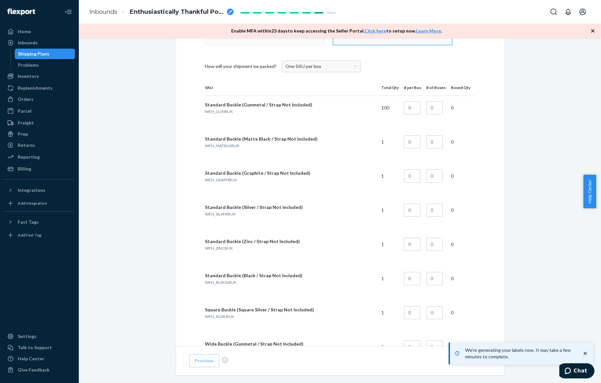
click at [301, 66] on span "One SKU per box" at bounding box center [303, 66] width 36 height 6
click at [332, 69] on div "One SKU per box" at bounding box center [321, 66] width 78 height 11
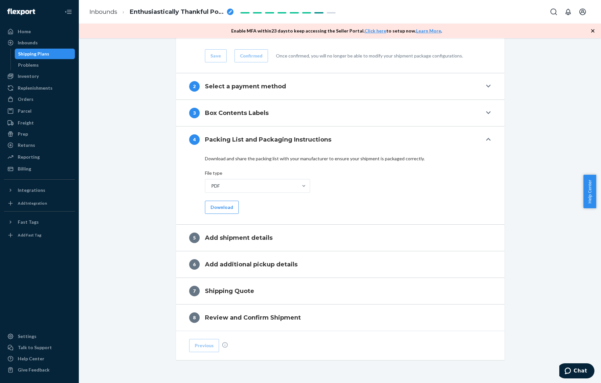
scroll to position [2733, 0]
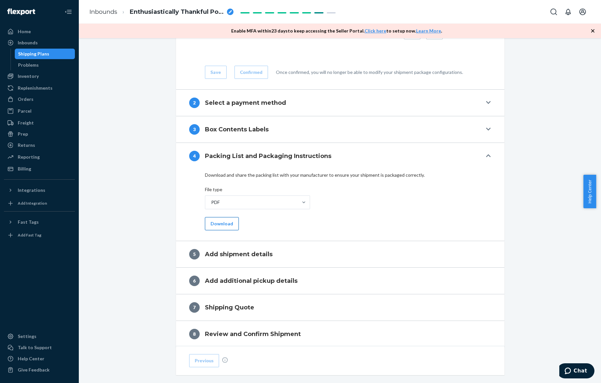
click at [225, 221] on button "Download" at bounding box center [222, 223] width 34 height 13
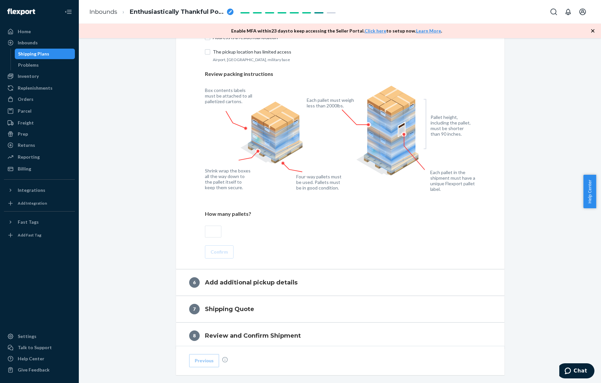
scroll to position [2922, 0]
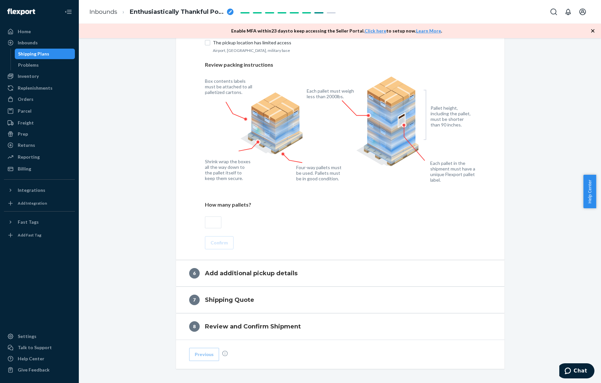
click at [217, 221] on input "text" at bounding box center [213, 222] width 16 height 12
type input "3"
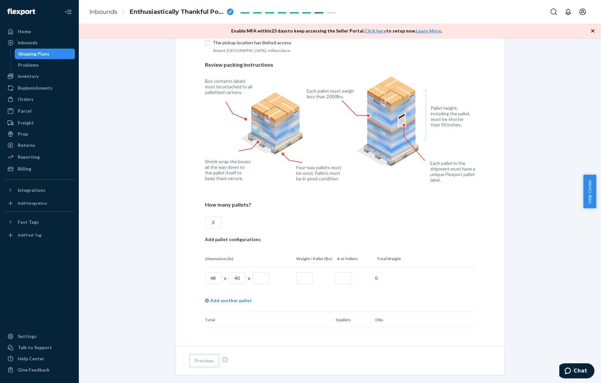
click at [254, 276] on input "text" at bounding box center [261, 278] width 16 height 12
type input "60"
click at [304, 274] on input "text" at bounding box center [304, 278] width 16 height 12
click at [342, 272] on input "text" at bounding box center [343, 278] width 16 height 12
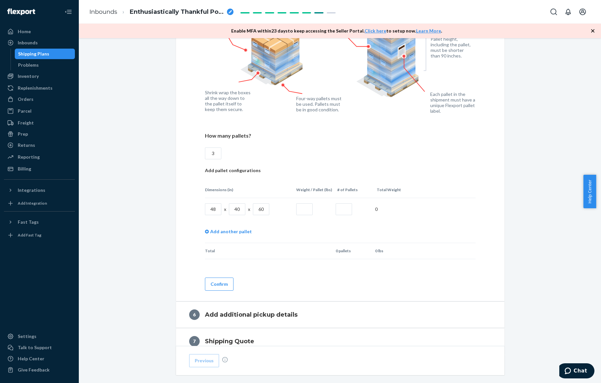
scroll to position [3059, 0]
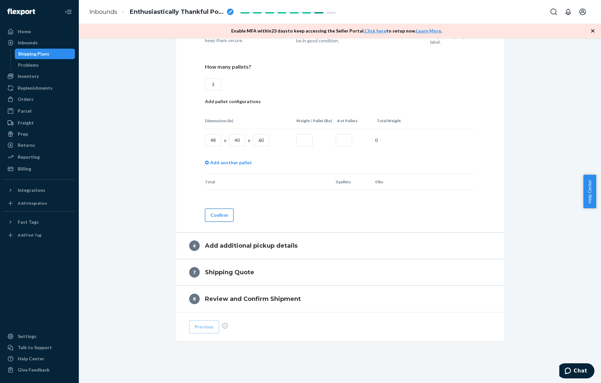
click at [225, 215] on button "Confirm" at bounding box center [219, 214] width 29 height 13
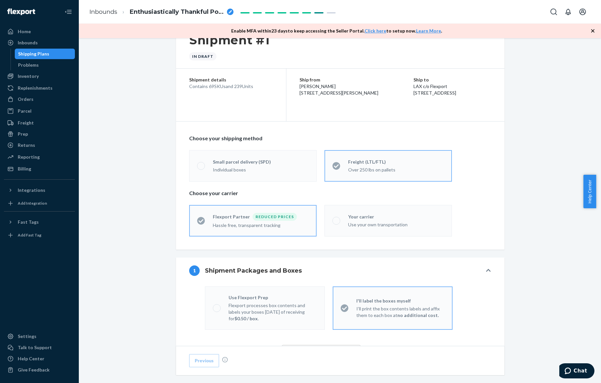
scroll to position [7, 0]
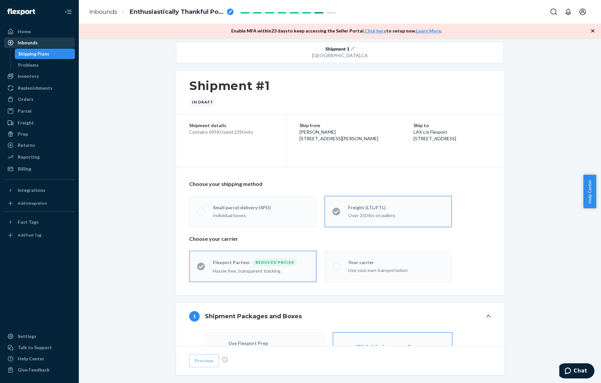
click at [48, 45] on div "Inbounds" at bounding box center [40, 42] width 70 height 9
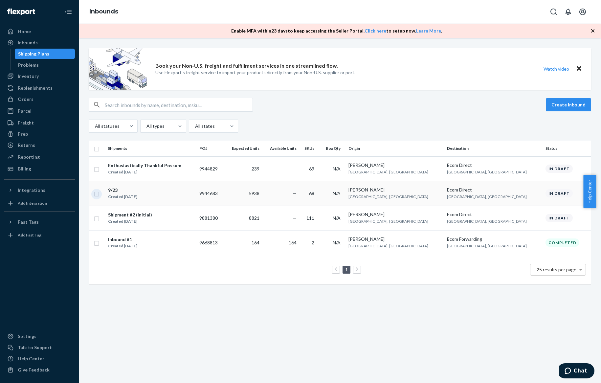
click at [97, 193] on input "checkbox" at bounding box center [96, 193] width 5 height 7
click at [517, 104] on div "Delete" at bounding box center [524, 104] width 22 height 7
checkbox input "false"
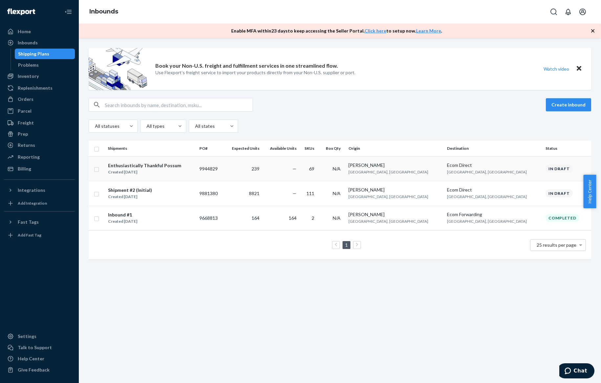
click at [156, 164] on div "Enthusiastically Thankful Possum" at bounding box center [144, 165] width 73 height 7
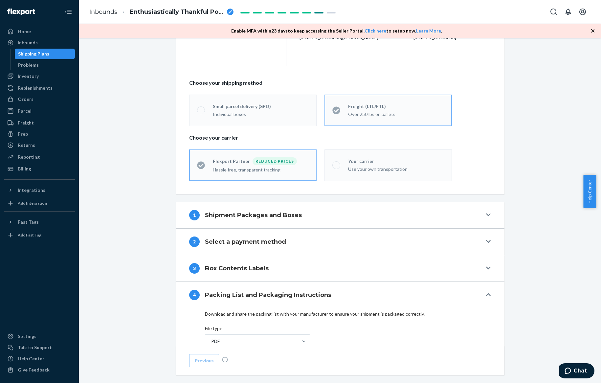
scroll to position [222, 0]
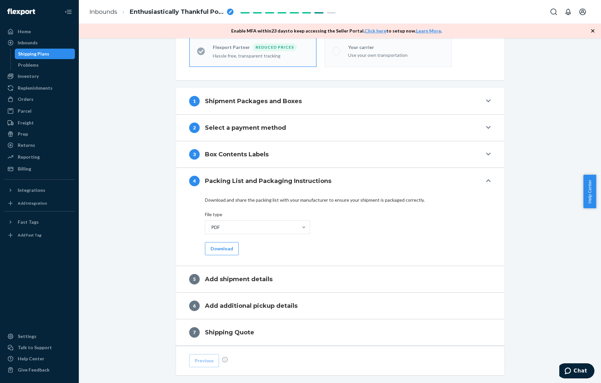
click at [243, 101] on h4 "Shipment Packages and Boxes" at bounding box center [253, 101] width 97 height 9
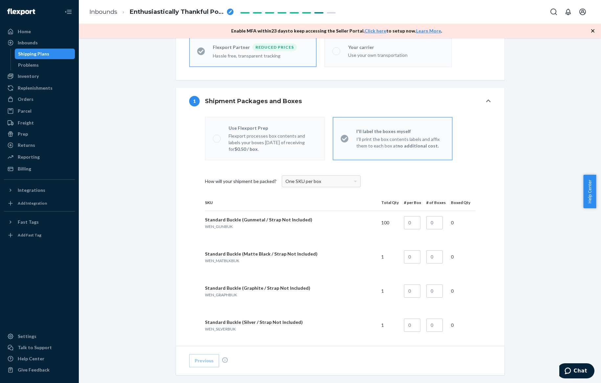
click at [307, 176] on div "One SKU per box" at bounding box center [321, 181] width 78 height 11
click at [311, 182] on span "One SKU per box" at bounding box center [303, 181] width 36 height 6
click at [293, 106] on button "1 Shipment Packages and Boxes" at bounding box center [340, 101] width 328 height 26
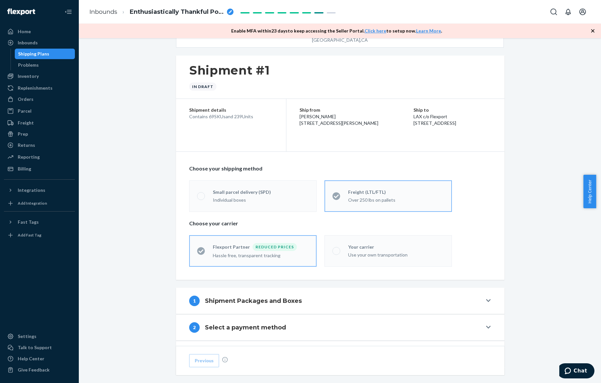
scroll to position [0, 0]
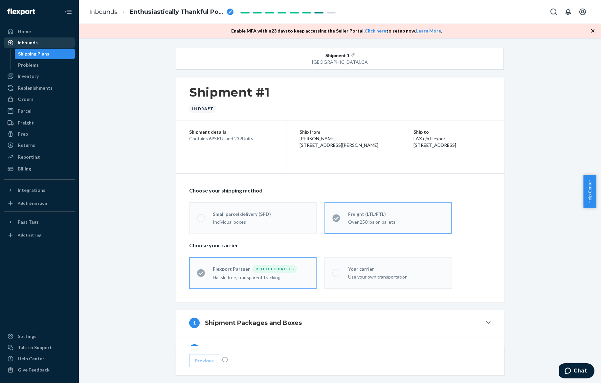
click at [54, 40] on div "Inbounds" at bounding box center [40, 42] width 70 height 9
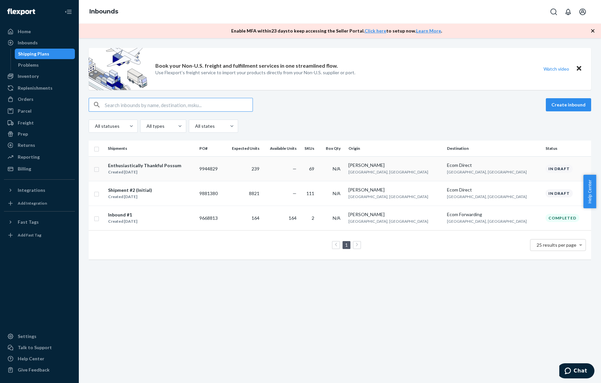
click at [97, 169] on input "checkbox" at bounding box center [96, 168] width 5 height 7
checkbox input "true"
click at [44, 118] on div "Freight" at bounding box center [40, 122] width 70 height 9
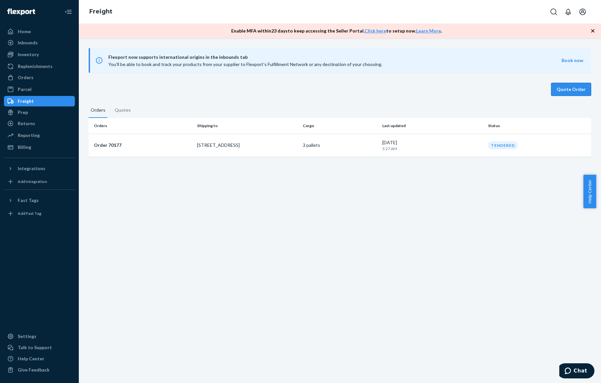
click at [558, 88] on button "Quote Order" at bounding box center [571, 89] width 40 height 13
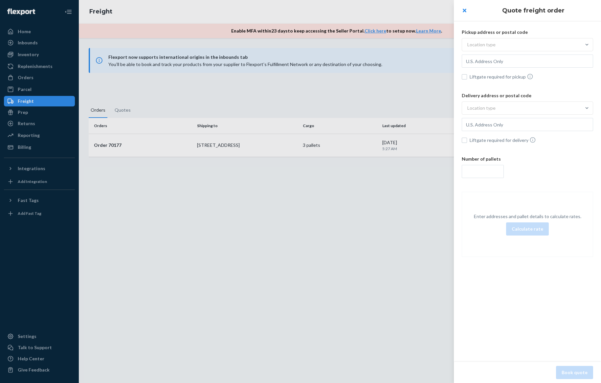
click at [517, 47] on div "Location type" at bounding box center [521, 45] width 119 height 12
click at [435, 45] on input "Location type" at bounding box center [435, 45] width 0 height 0
click at [513, 60] on div "Commercial" at bounding box center [527, 60] width 129 height 13
click at [435, 45] on input "option Commercial focused, 1 of 3. 3 results available. Use Up and Down to choo…" at bounding box center [435, 45] width 0 height 0
click at [512, 62] on input "text" at bounding box center [527, 60] width 131 height 13
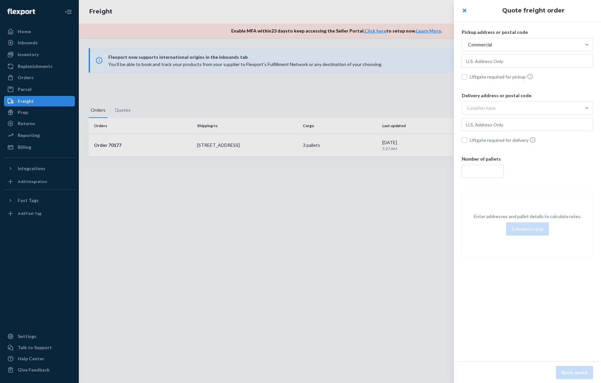
click at [420, 197] on div at bounding box center [300, 191] width 601 height 383
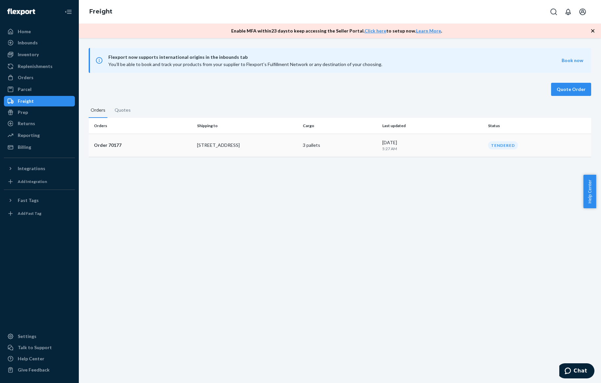
click at [133, 144] on p "Order 70177" at bounding box center [143, 145] width 98 height 7
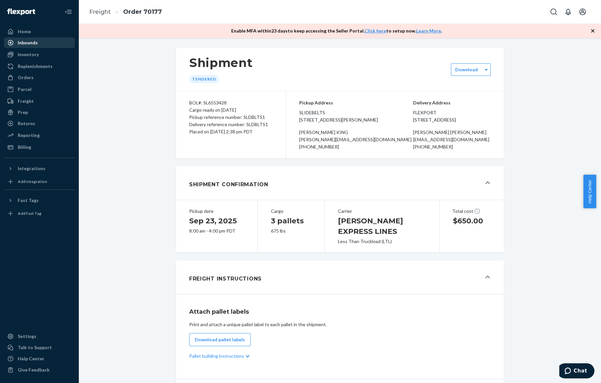
click at [54, 46] on div "Inbounds" at bounding box center [40, 42] width 70 height 9
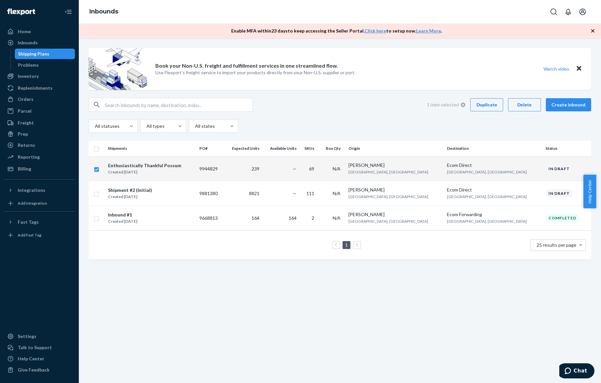
click at [477, 103] on div "Duplicate" at bounding box center [487, 104] width 22 height 7
checkbox input "false"
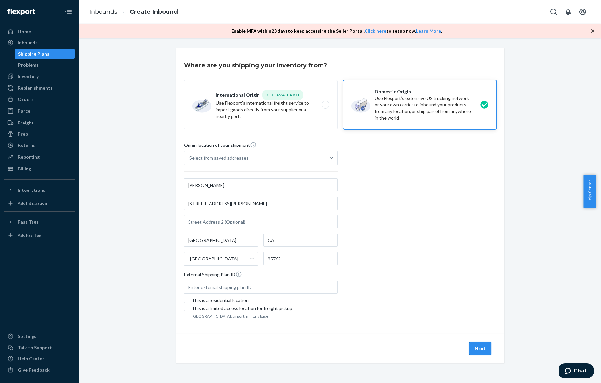
click at [482, 351] on button "Next" at bounding box center [480, 348] width 22 height 13
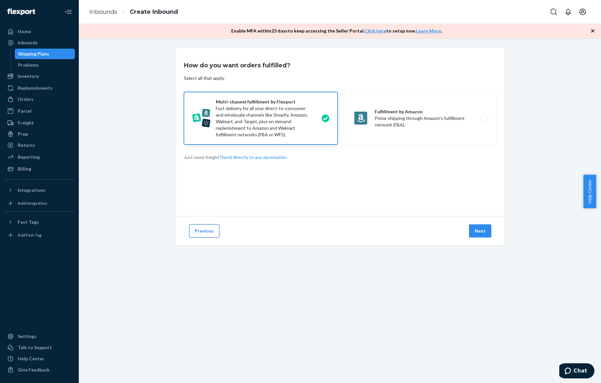
click at [202, 233] on button "Previous" at bounding box center [204, 230] width 30 height 13
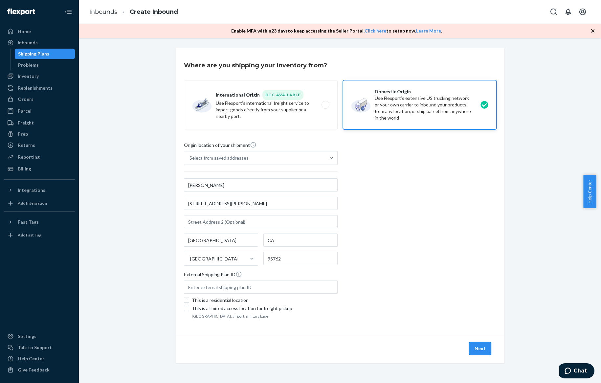
click at [477, 351] on button "Next" at bounding box center [480, 348] width 22 height 13
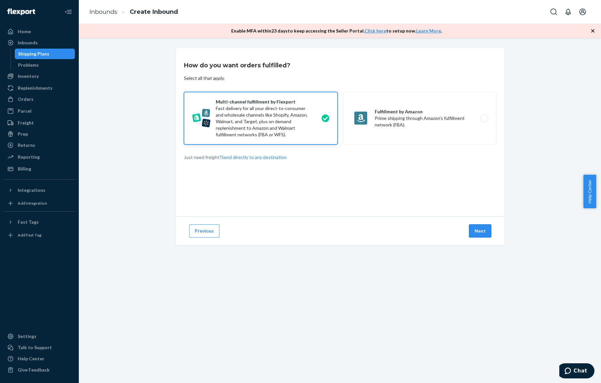
click at [477, 231] on button "Next" at bounding box center [480, 230] width 22 height 13
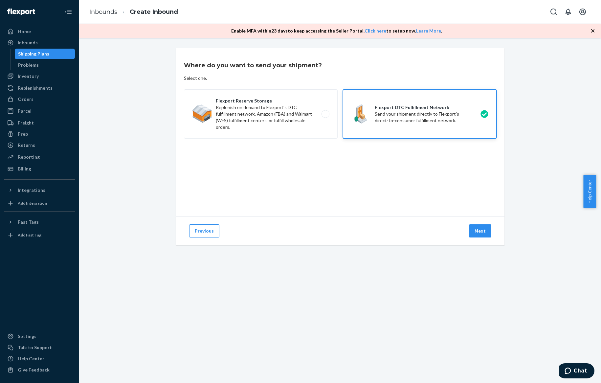
click at [184, 230] on div "Previous Next" at bounding box center [340, 230] width 328 height 29
click at [190, 231] on button "Previous" at bounding box center [204, 230] width 30 height 13
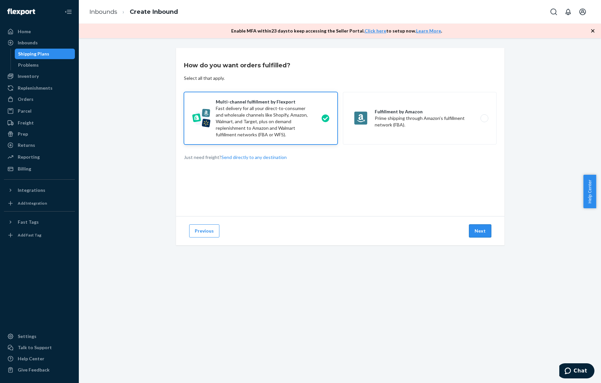
click at [481, 232] on button "Next" at bounding box center [480, 230] width 22 height 13
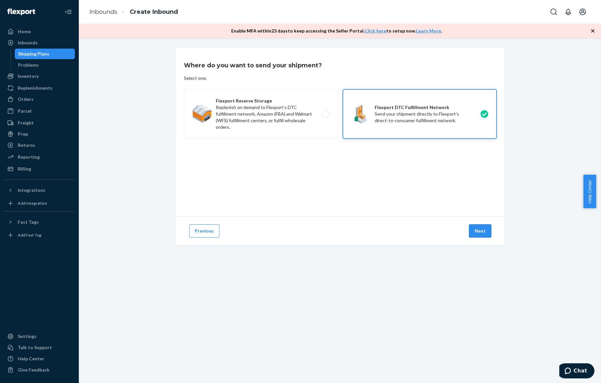
click at [487, 234] on button "Next" at bounding box center [480, 230] width 22 height 13
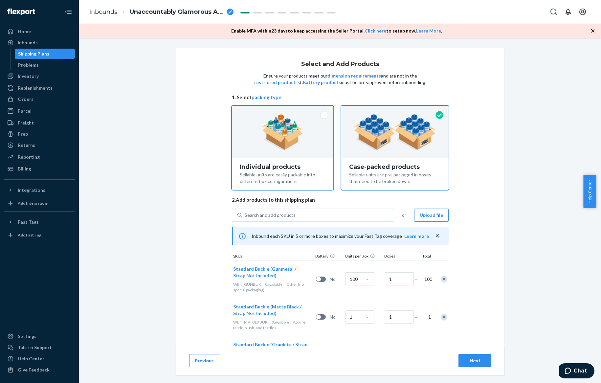
click at [306, 177] on div "Sellable units are easily packable into different box configurations." at bounding box center [283, 177] width 86 height 14
click at [285, 110] on input "Individual products Sellable units are easily packable into different box confi…" at bounding box center [282, 108] width 4 height 4
radio input "true"
radio input "false"
type input "100"
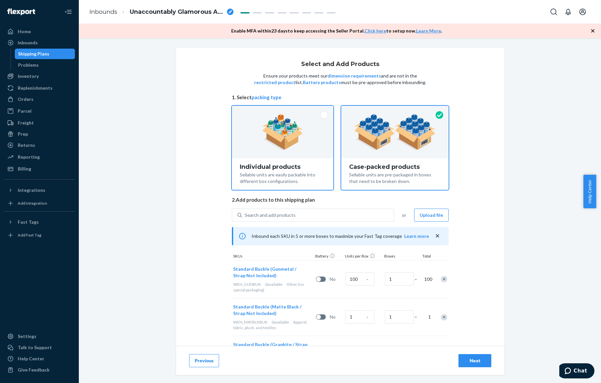
type input "64"
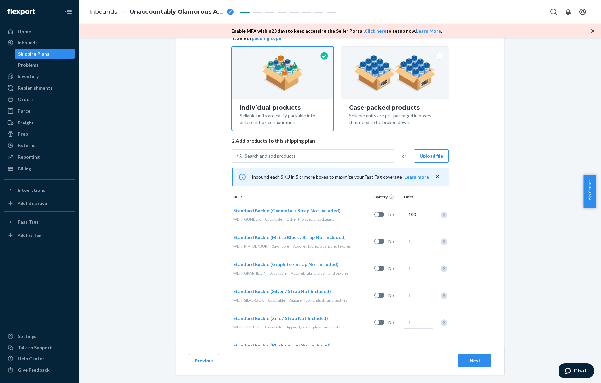
scroll to position [54, 0]
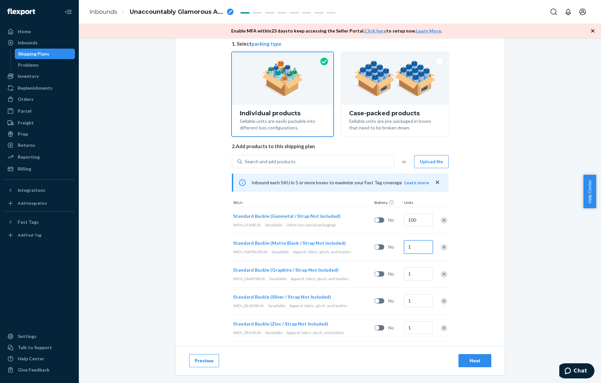
click at [412, 244] on input "1" at bounding box center [418, 246] width 29 height 13
click at [527, 225] on div "Select and Add Products Ensure your products meet our dimension requirements an…" at bounding box center [340, 210] width 522 height 345
click at [63, 36] on div "Home" at bounding box center [40, 31] width 70 height 9
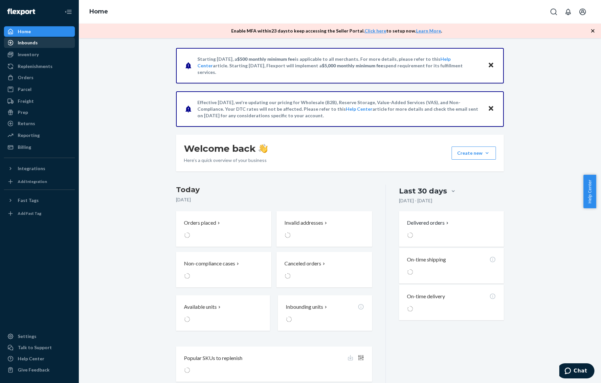
click at [61, 39] on div "Inbounds" at bounding box center [40, 42] width 70 height 9
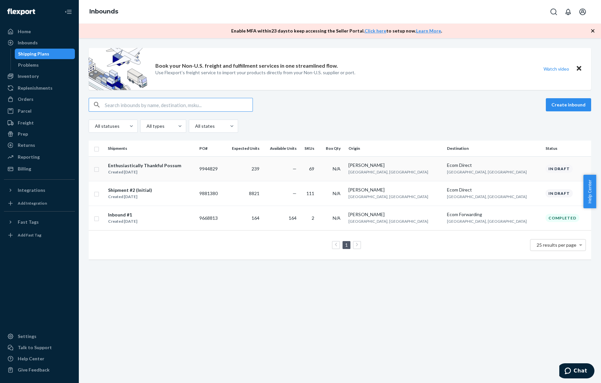
click at [193, 163] on div "Enthusiastically Thankful Possum Created Sep 22, 2025" at bounding box center [151, 169] width 86 height 14
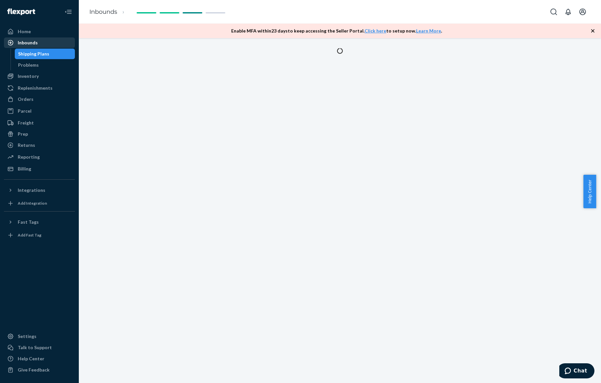
click at [56, 45] on div "Inbounds" at bounding box center [40, 42] width 70 height 9
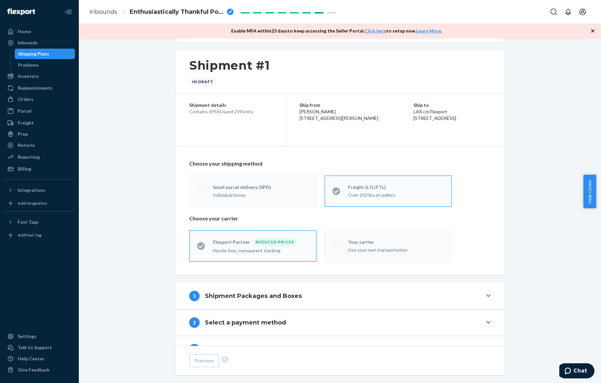
scroll to position [123, 0]
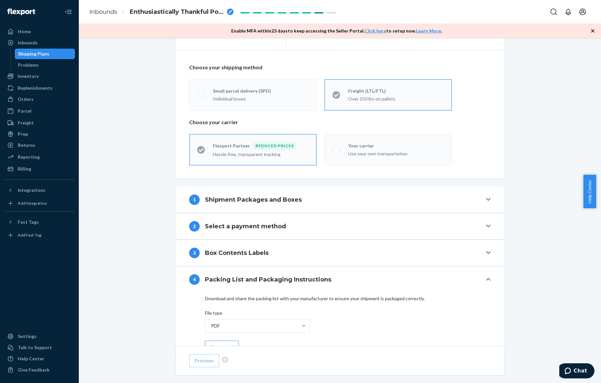
click at [344, 197] on div "1 Shipment Packages and Boxes" at bounding box center [335, 199] width 293 height 11
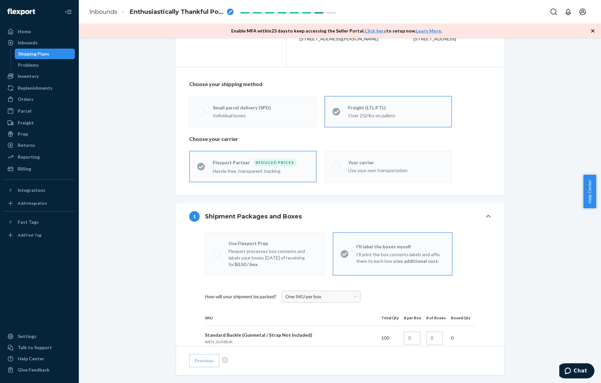
scroll to position [0, 0]
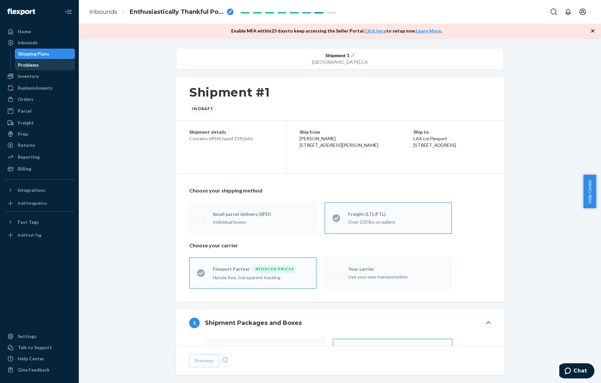
click at [59, 62] on div "Problems" at bounding box center [44, 64] width 59 height 9
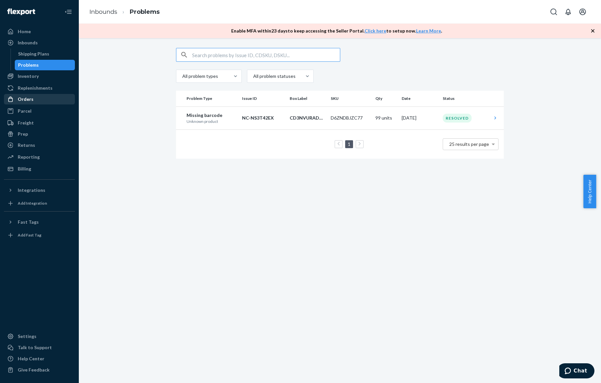
click at [48, 100] on div "Orders" at bounding box center [40, 99] width 70 height 9
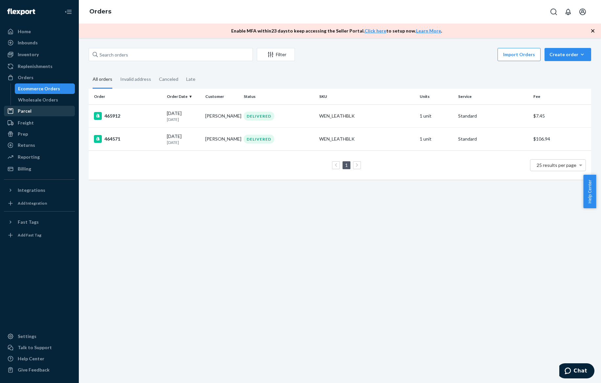
click at [53, 108] on div "Parcel" at bounding box center [40, 110] width 70 height 9
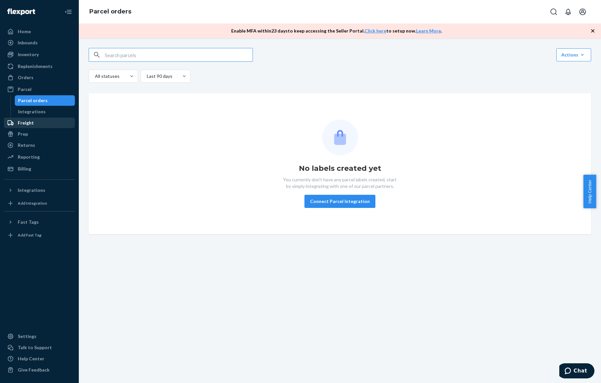
click at [51, 127] on div "Freight" at bounding box center [40, 122] width 70 height 9
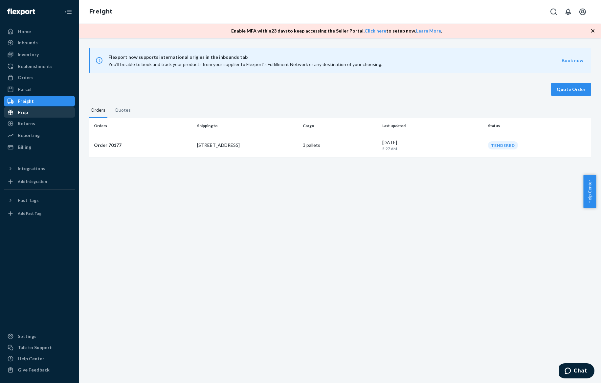
click at [47, 113] on div "Prep" at bounding box center [40, 112] width 70 height 9
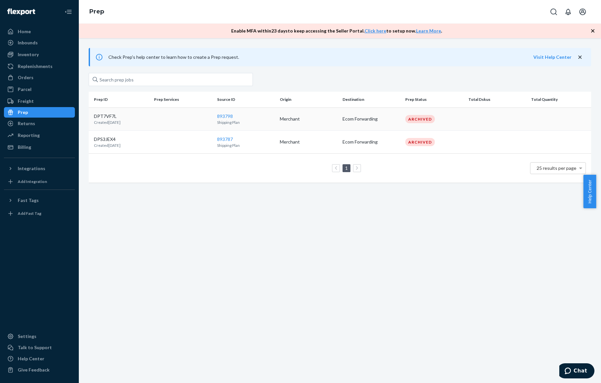
click at [100, 117] on p "DPT7VF7L" at bounding box center [107, 116] width 27 height 7
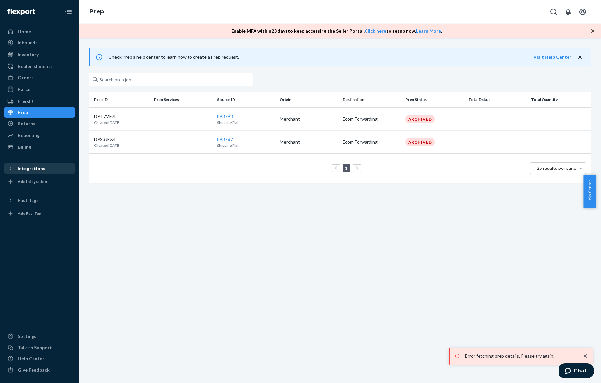
click at [51, 167] on div "Integrations" at bounding box center [40, 168] width 70 height 9
click at [49, 178] on div "Shopify" at bounding box center [40, 179] width 70 height 9
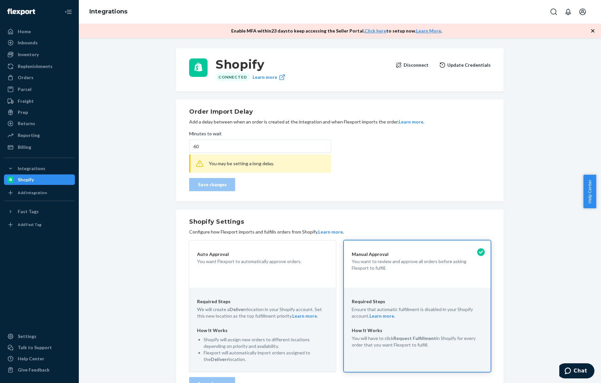
click at [152, 245] on div "Shopify Connected Learn more Disconnect Update Credentials Order Import Delay A…" at bounding box center [340, 284] width 512 height 481
click at [46, 53] on div "Inventory" at bounding box center [40, 54] width 70 height 9
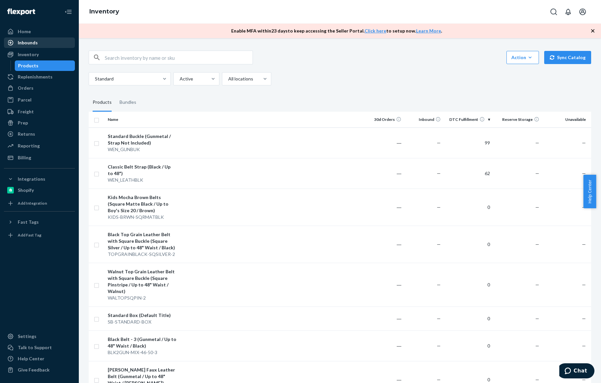
click at [44, 45] on div "Inbounds" at bounding box center [40, 42] width 70 height 9
